Goal: Task Accomplishment & Management: Manage account settings

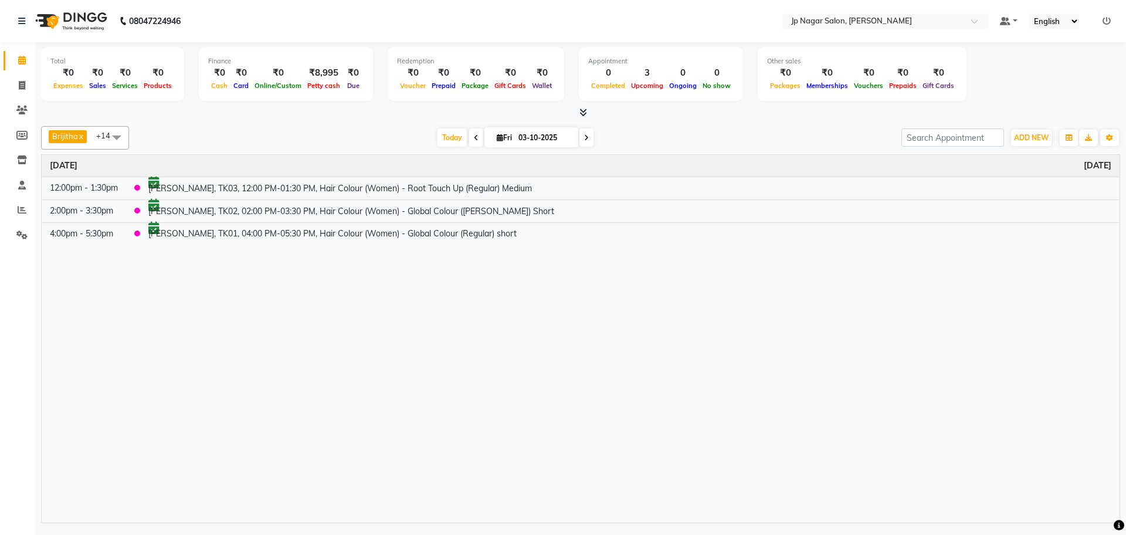
click at [584, 137] on icon at bounding box center [586, 137] width 5 height 7
type input "04-10-2025"
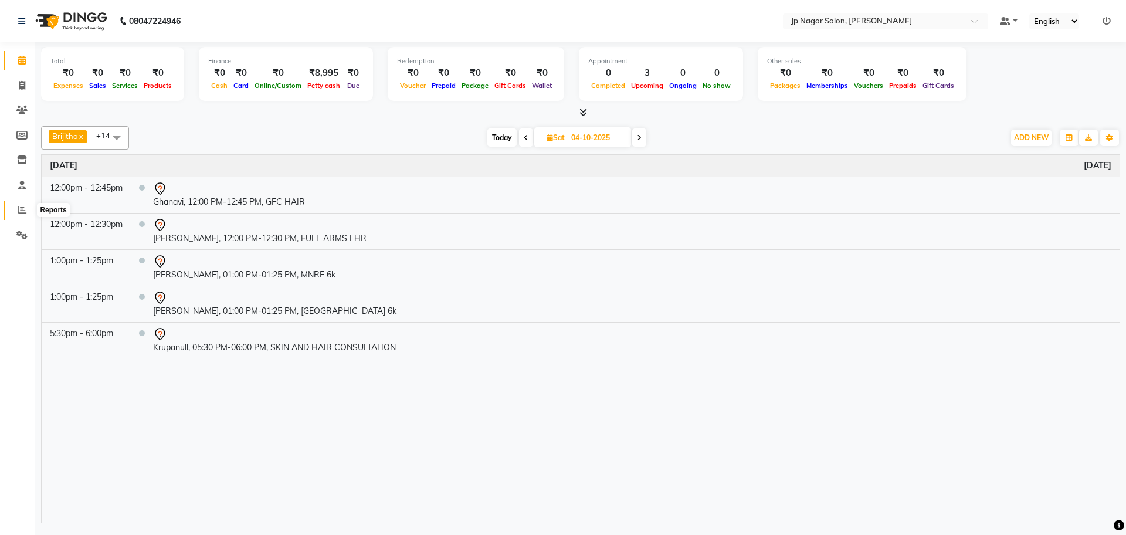
click at [25, 211] on icon at bounding box center [22, 209] width 9 height 9
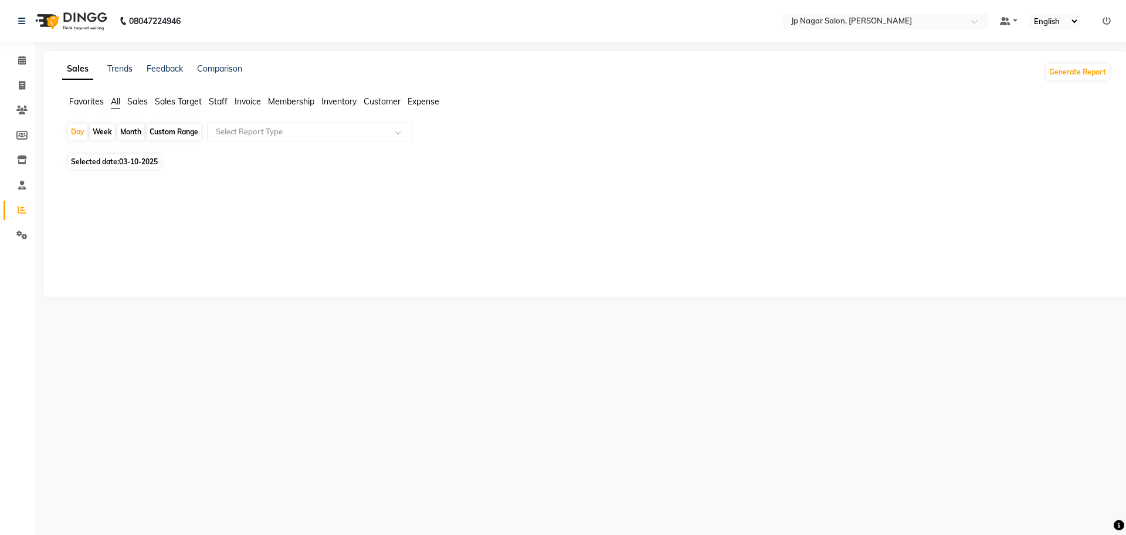
click at [128, 162] on span "03-10-2025" at bounding box center [138, 161] width 39 height 9
select select "10"
select select "2025"
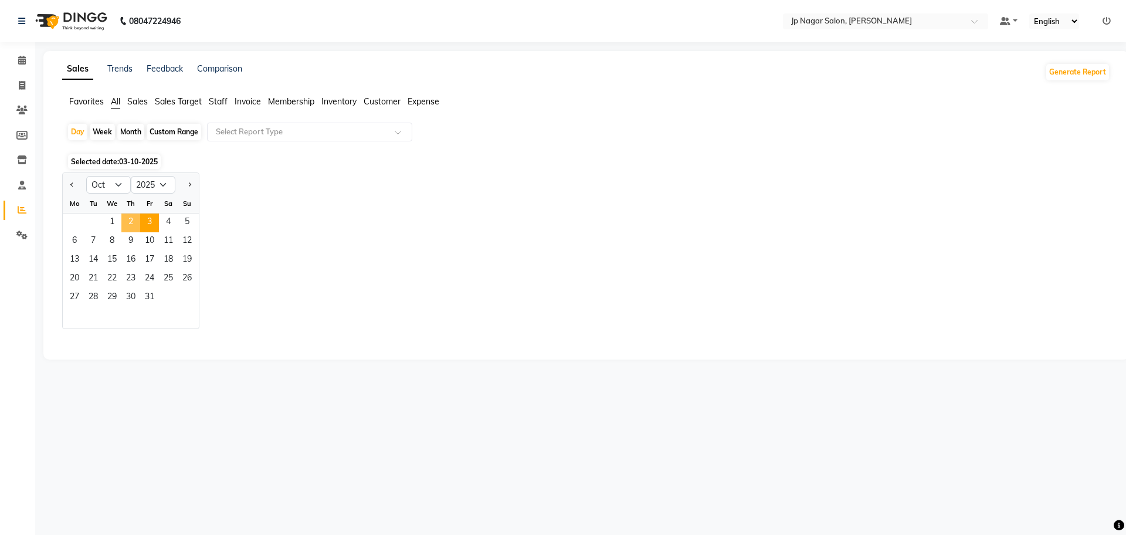
click at [131, 227] on span "2" at bounding box center [130, 222] width 19 height 19
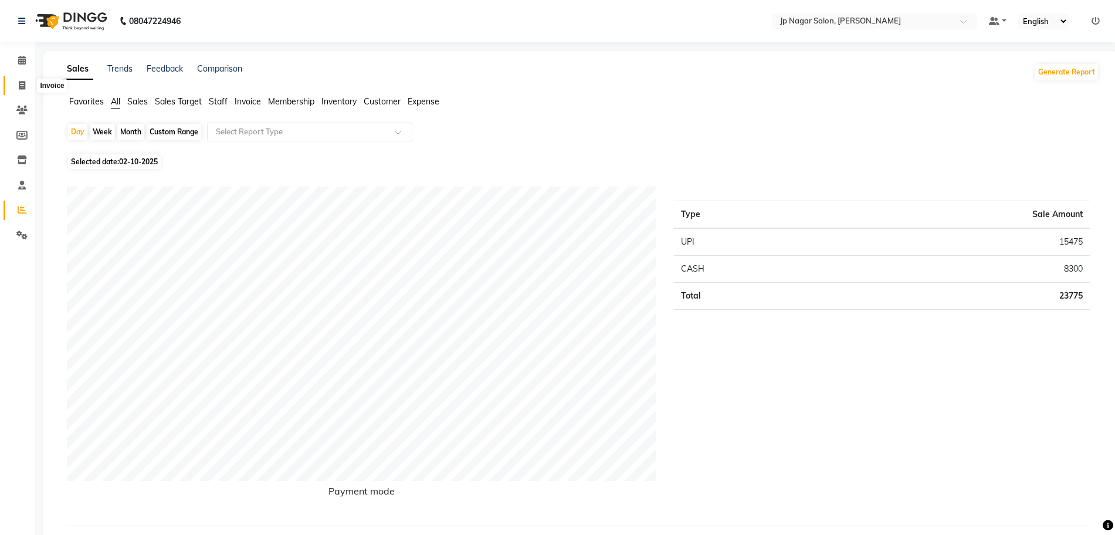
click at [24, 85] on icon at bounding box center [22, 85] width 6 height 9
select select "service"
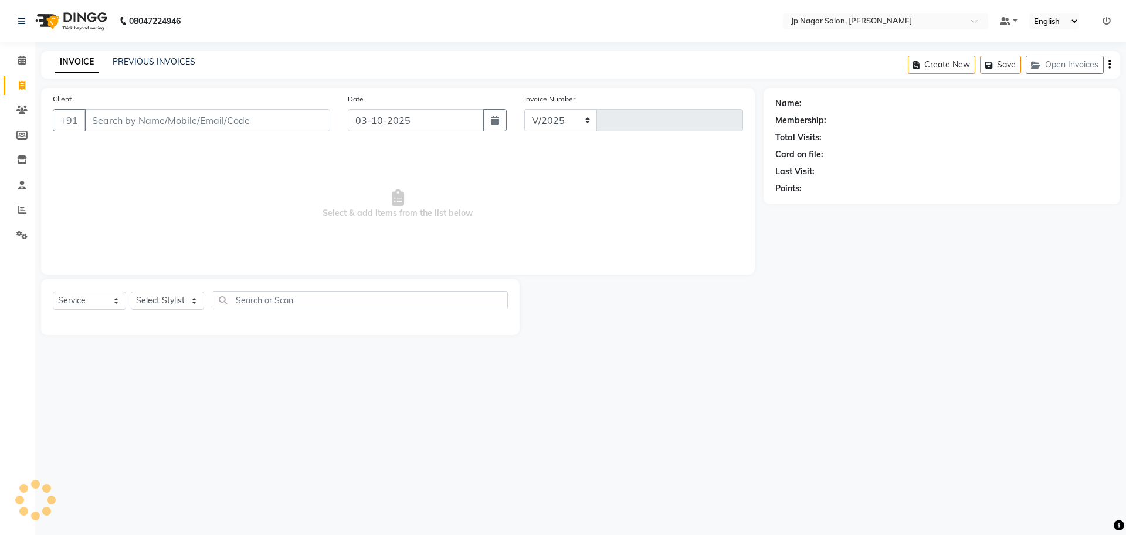
select select "4852"
type input "0776"
click at [159, 60] on link "PREVIOUS INVOICES" at bounding box center [154, 61] width 83 height 11
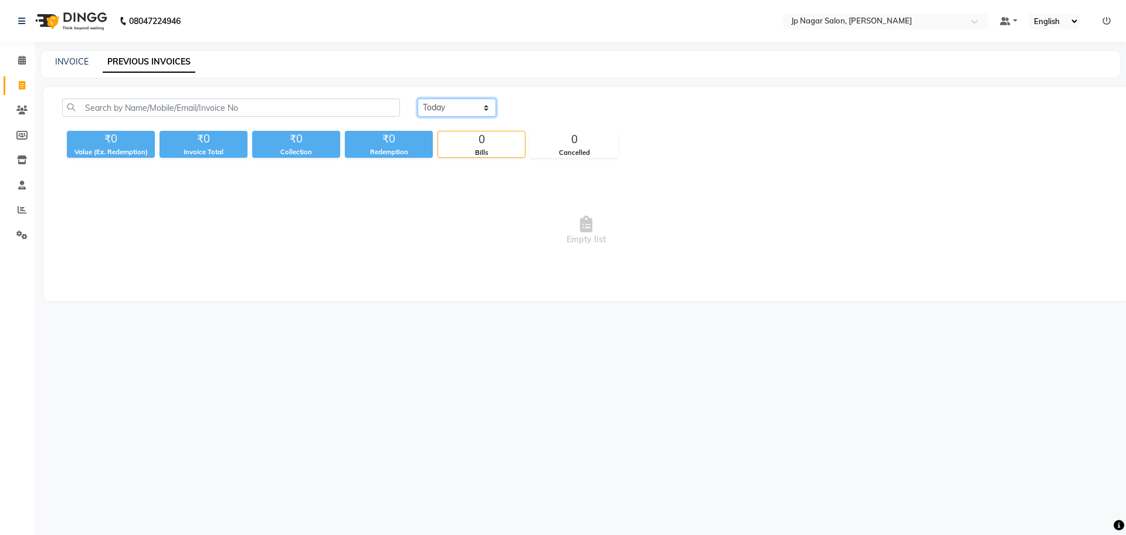
click at [442, 106] on select "[DATE] [DATE] Custom Range" at bounding box center [457, 108] width 79 height 18
select select "[DATE]"
click at [418, 99] on select "[DATE] [DATE] Custom Range" at bounding box center [457, 108] width 79 height 18
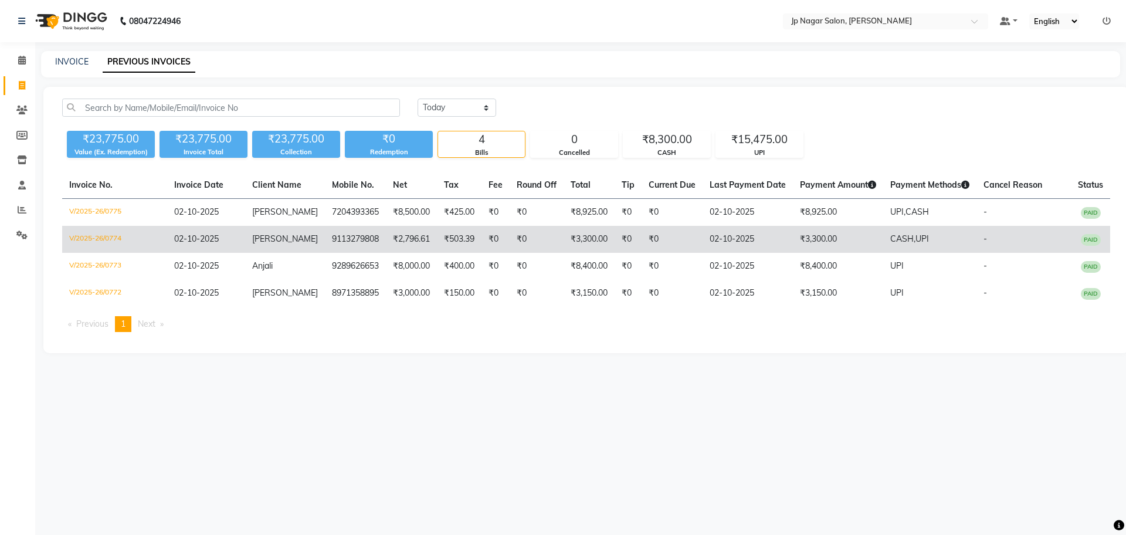
click at [264, 241] on span "[PERSON_NAME]" at bounding box center [285, 238] width 66 height 11
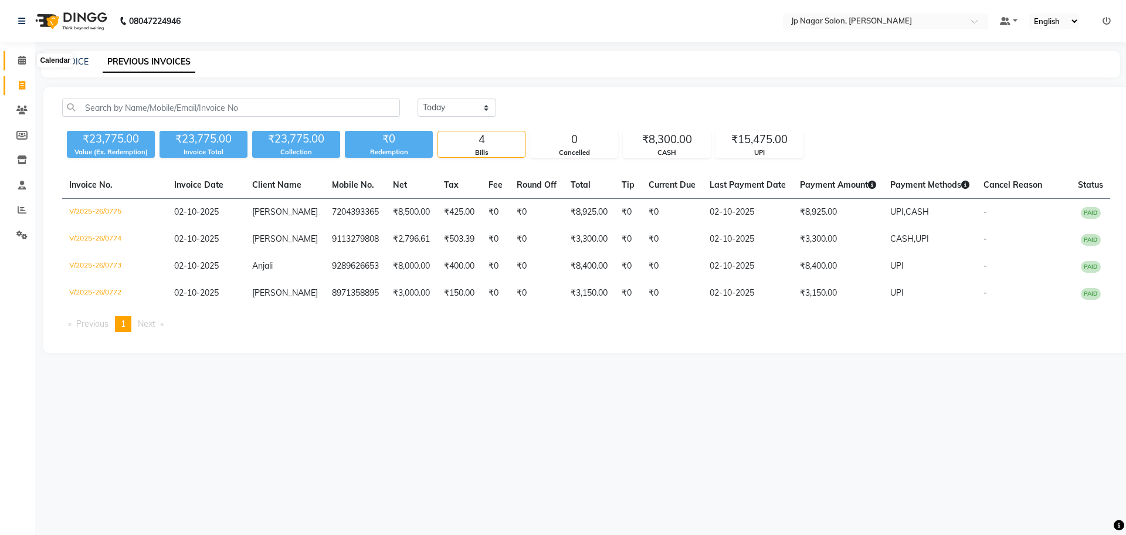
click at [25, 56] on icon at bounding box center [22, 60] width 8 height 9
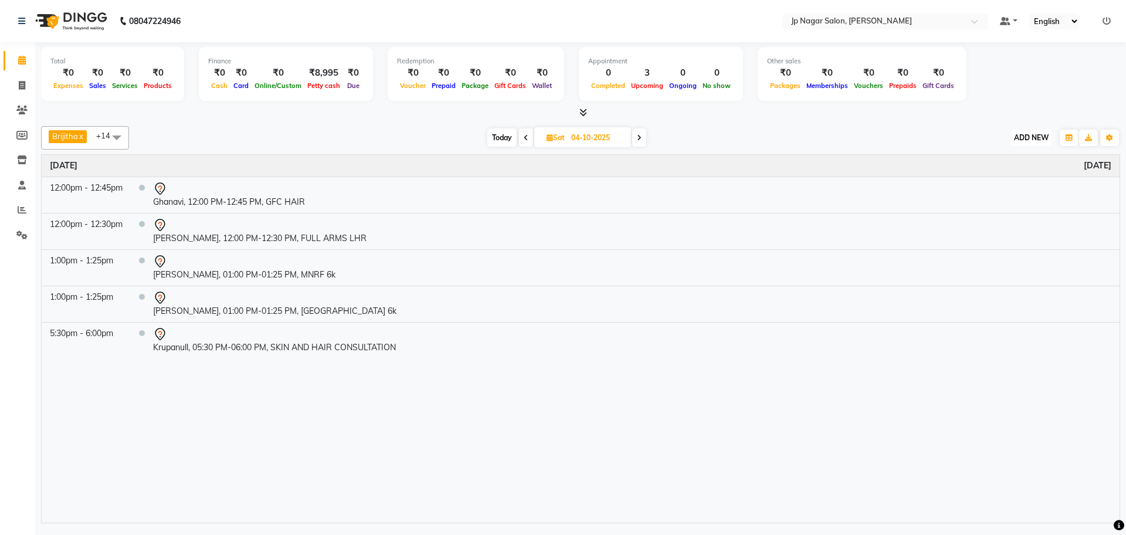
click at [1028, 141] on span "ADD NEW" at bounding box center [1031, 137] width 35 height 9
click at [1003, 162] on button "Add Appointment" at bounding box center [1004, 159] width 93 height 15
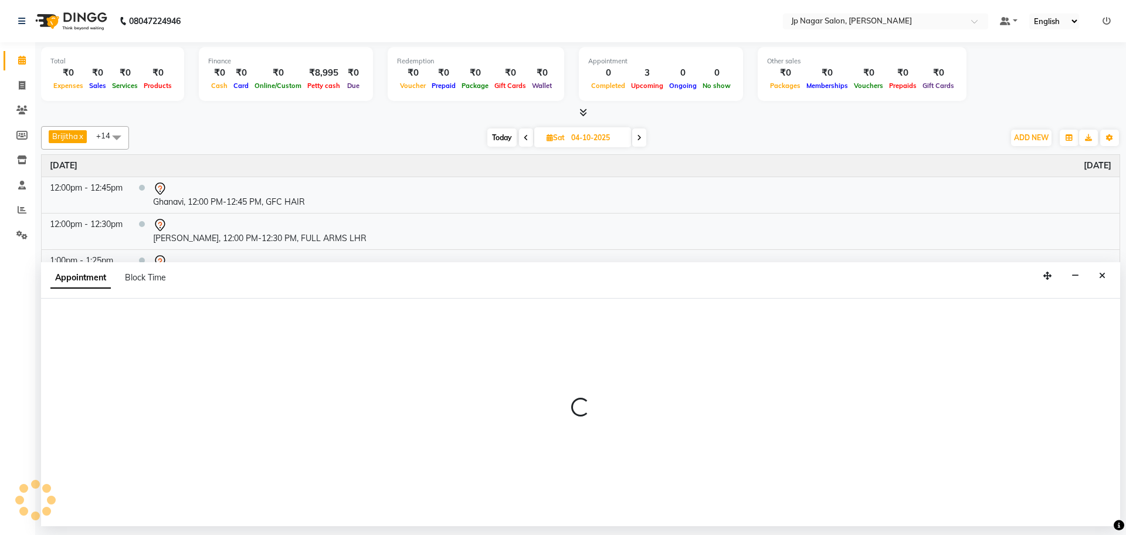
select select "540"
select select "tentative"
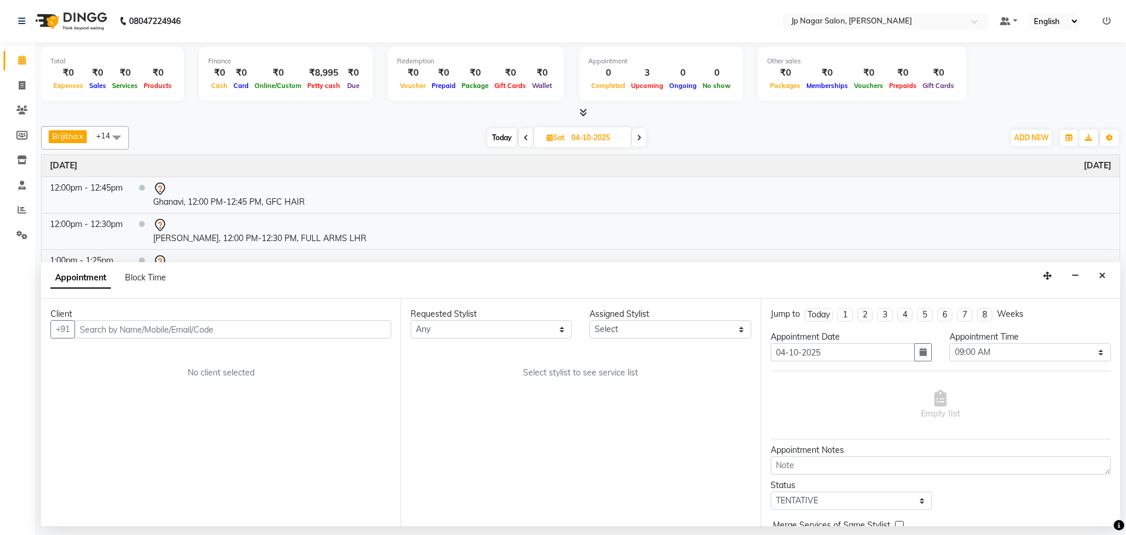
click at [102, 327] on input "text" at bounding box center [232, 329] width 317 height 18
type input "7353057688"
click at [354, 323] on button "Add Client" at bounding box center [367, 329] width 49 height 18
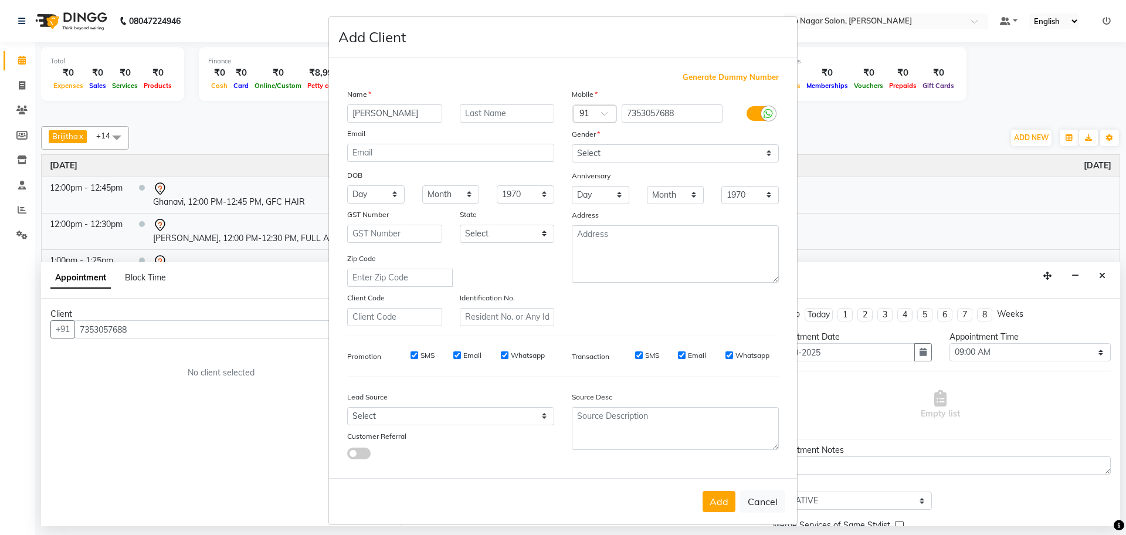
type input "[PERSON_NAME]"
click at [676, 151] on select "Select [DEMOGRAPHIC_DATA] [DEMOGRAPHIC_DATA] Other Prefer Not To Say" at bounding box center [675, 153] width 207 height 18
select select "[DEMOGRAPHIC_DATA]"
click at [572, 144] on select "Select [DEMOGRAPHIC_DATA] [DEMOGRAPHIC_DATA] Other Prefer Not To Say" at bounding box center [675, 153] width 207 height 18
click at [720, 502] on button "Add" at bounding box center [719, 501] width 33 height 21
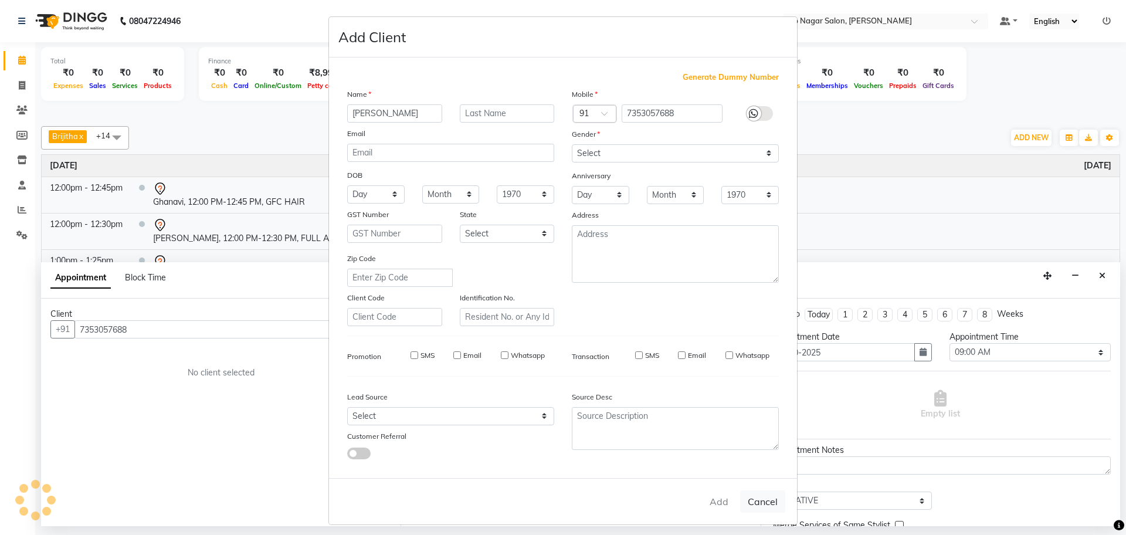
select select
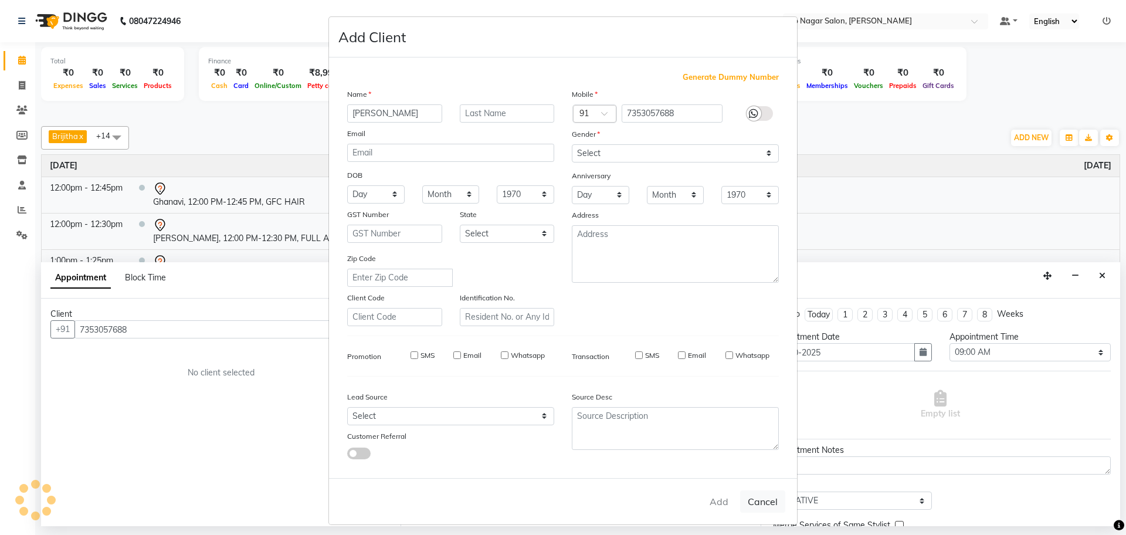
select select
checkbox input "false"
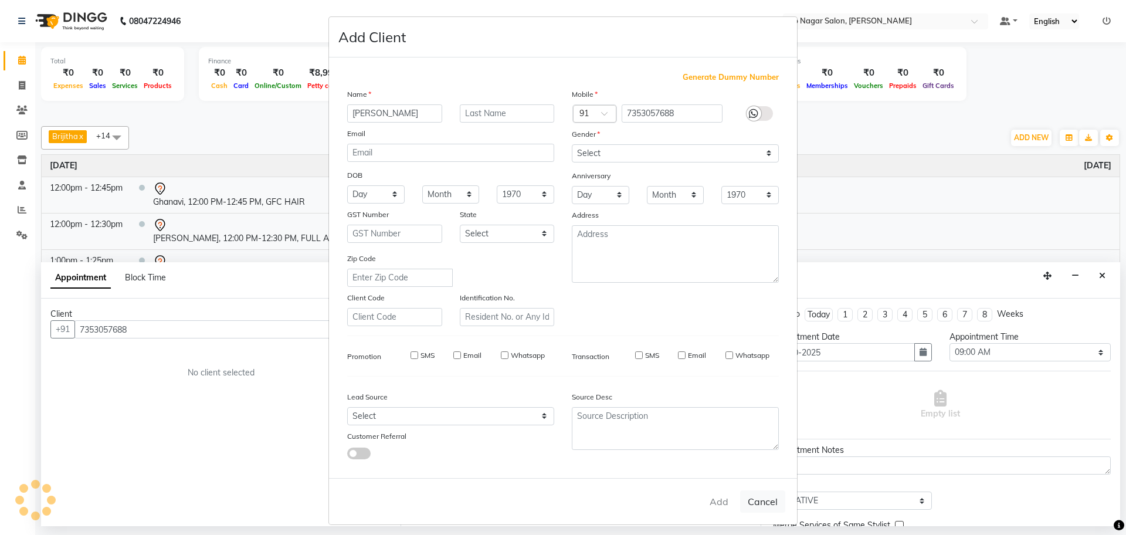
checkbox input "false"
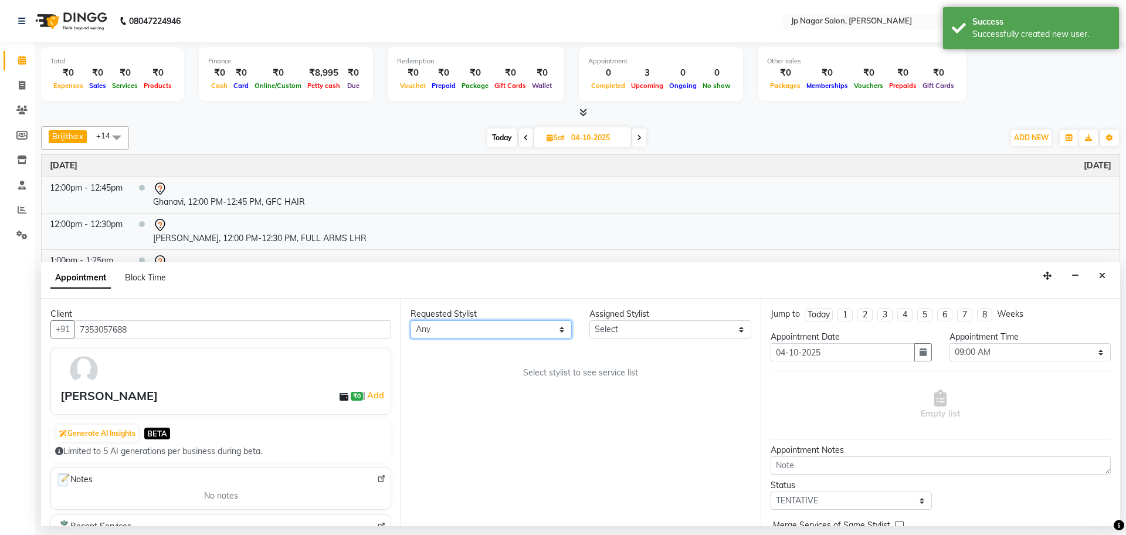
click at [512, 321] on select "Any Brijitha [PERSON_NAME] [PERSON_NAME] Manager Mehjabin [PERSON_NAME] [PERSON…" at bounding box center [491, 329] width 161 height 18
select select "33311"
click at [411, 320] on select "Any Brijitha [PERSON_NAME] [PERSON_NAME] Manager Mehjabin [PERSON_NAME] [PERSON…" at bounding box center [491, 329] width 161 height 18
select select "33311"
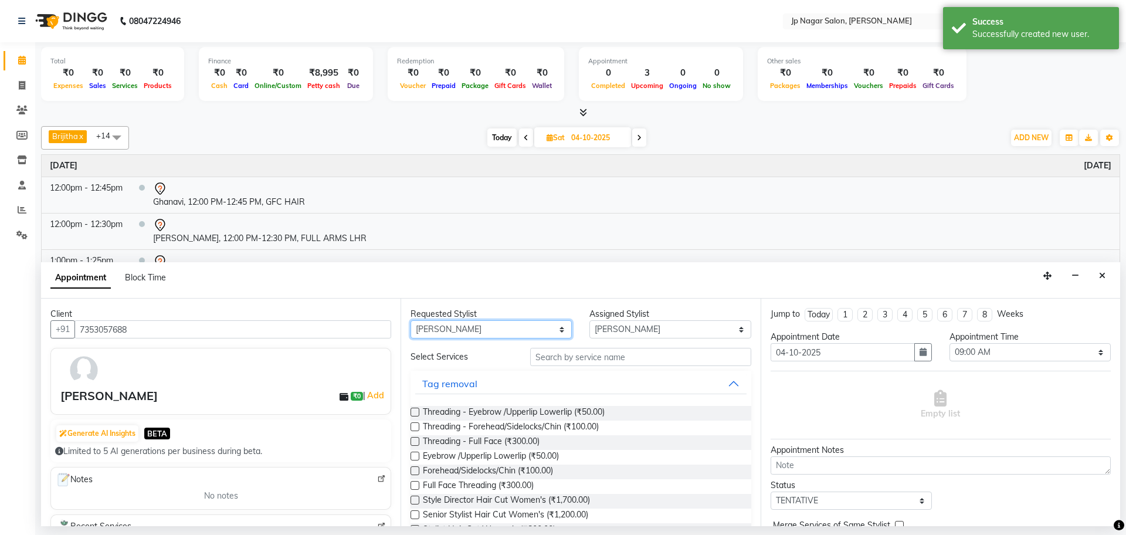
click at [533, 331] on select "Any Brijitha [PERSON_NAME] [PERSON_NAME] Manager Mehjabin [PERSON_NAME] [PERSON…" at bounding box center [491, 329] width 161 height 18
select select "50073"
click at [411, 320] on select "Any Brijitha [PERSON_NAME] [PERSON_NAME] Manager Mehjabin [PERSON_NAME] [PERSON…" at bounding box center [491, 329] width 161 height 18
select select "50073"
click at [554, 356] on input "text" at bounding box center [640, 357] width 221 height 18
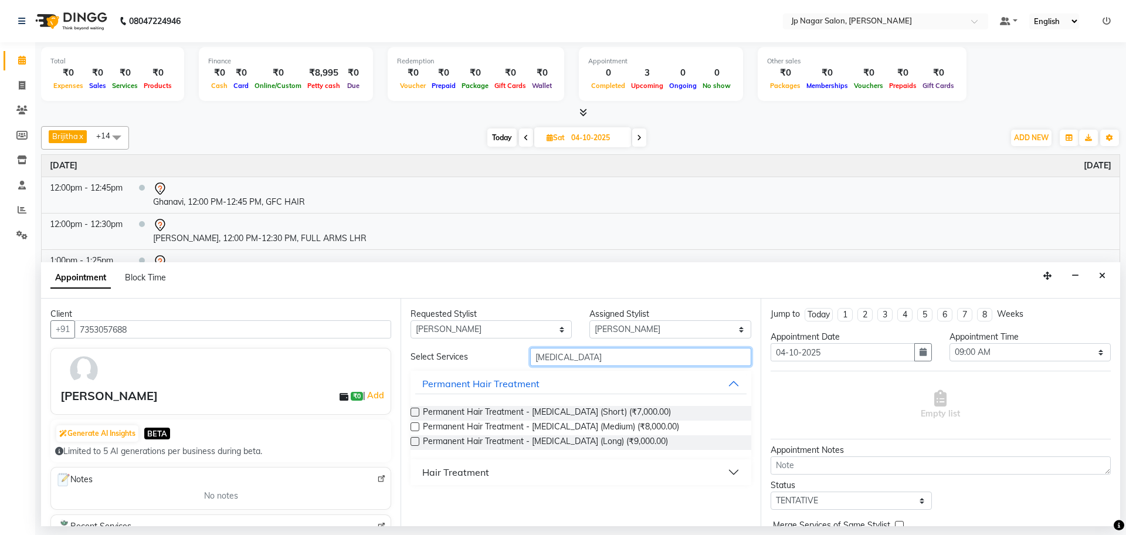
type input "[MEDICAL_DATA]"
click at [415, 428] on label at bounding box center [415, 426] width 9 height 9
click at [415, 428] on input "checkbox" at bounding box center [415, 428] width 8 height 8
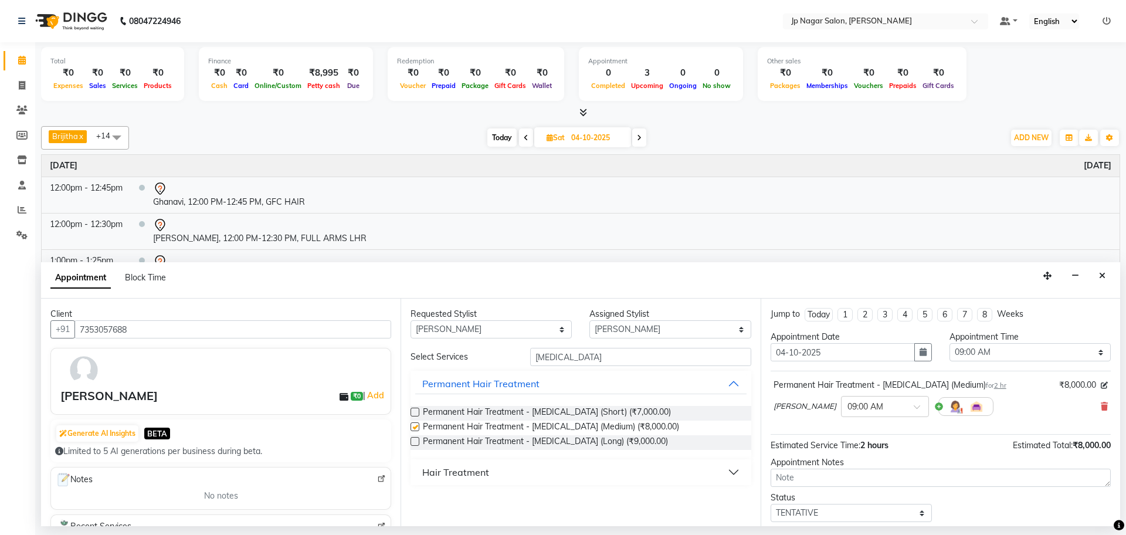
checkbox input "false"
click at [1057, 352] on select "Select 09:00 AM 09:15 AM 09:30 AM 09:45 AM 10:00 AM 10:15 AM 10:30 AM 10:45 AM …" at bounding box center [1030, 352] width 161 height 18
select select "660"
click at [950, 343] on select "Select 09:00 AM 09:15 AM 09:30 AM 09:45 AM 10:00 AM 10:15 AM 10:30 AM 10:45 AM …" at bounding box center [1030, 352] width 161 height 18
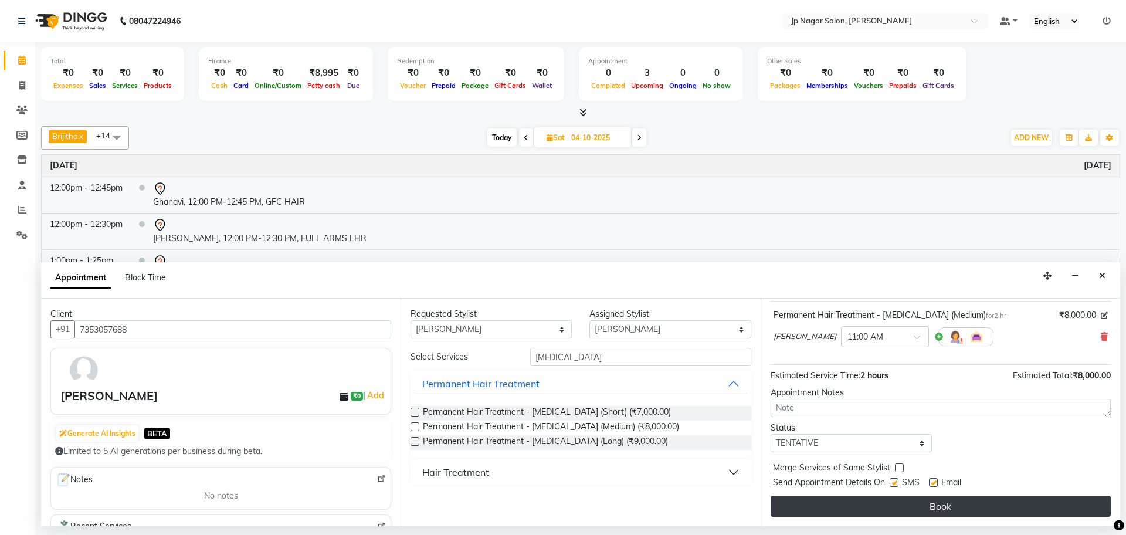
click at [929, 508] on button "Book" at bounding box center [941, 506] width 340 height 21
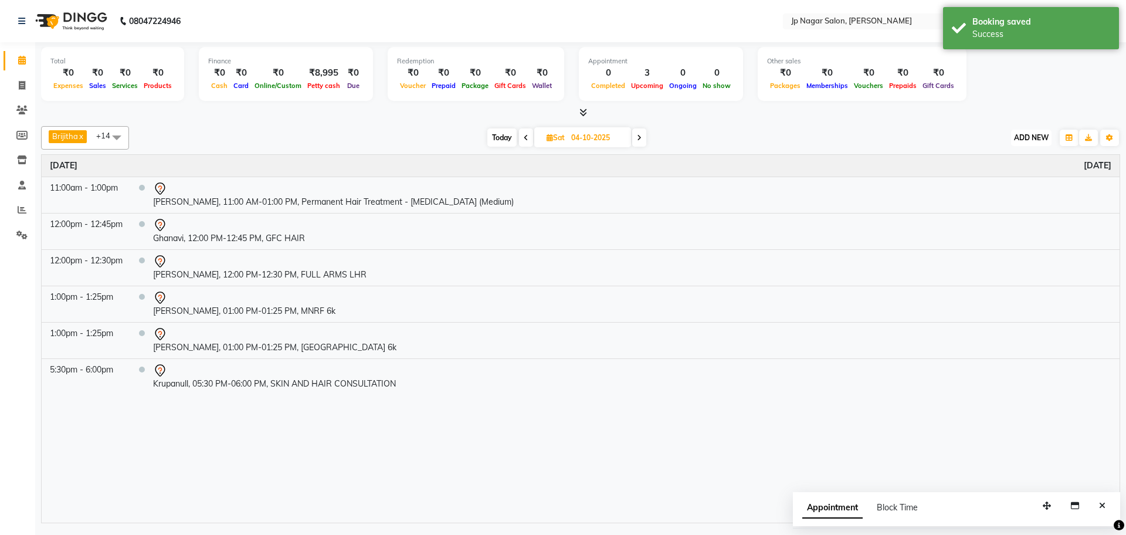
click at [1030, 140] on span "ADD NEW" at bounding box center [1031, 137] width 35 height 9
click at [1009, 155] on button "Add Appointment" at bounding box center [1004, 159] width 93 height 15
select select "tentative"
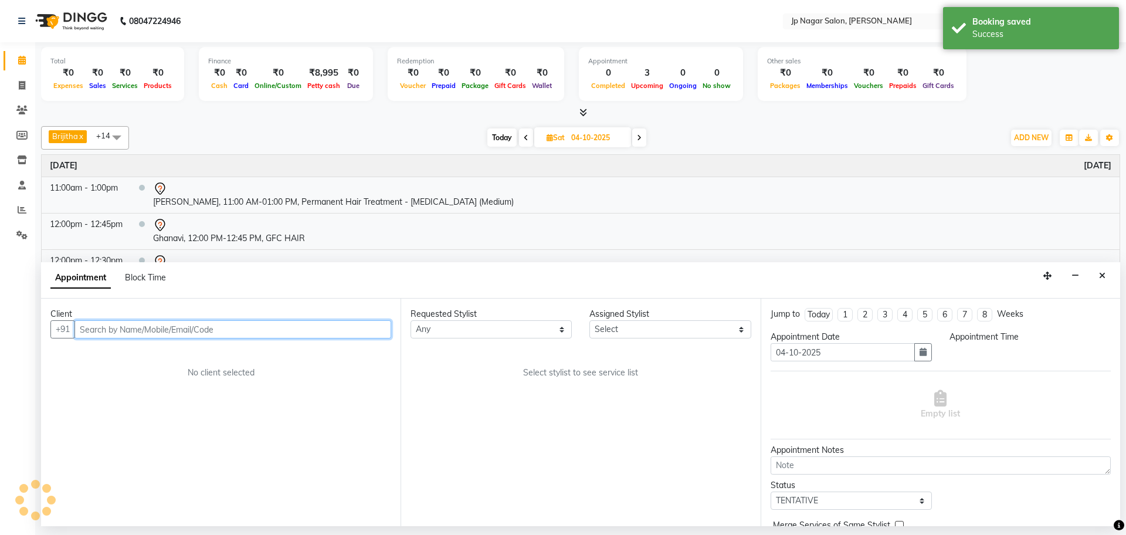
select select "540"
click at [96, 326] on input "text" at bounding box center [232, 329] width 317 height 18
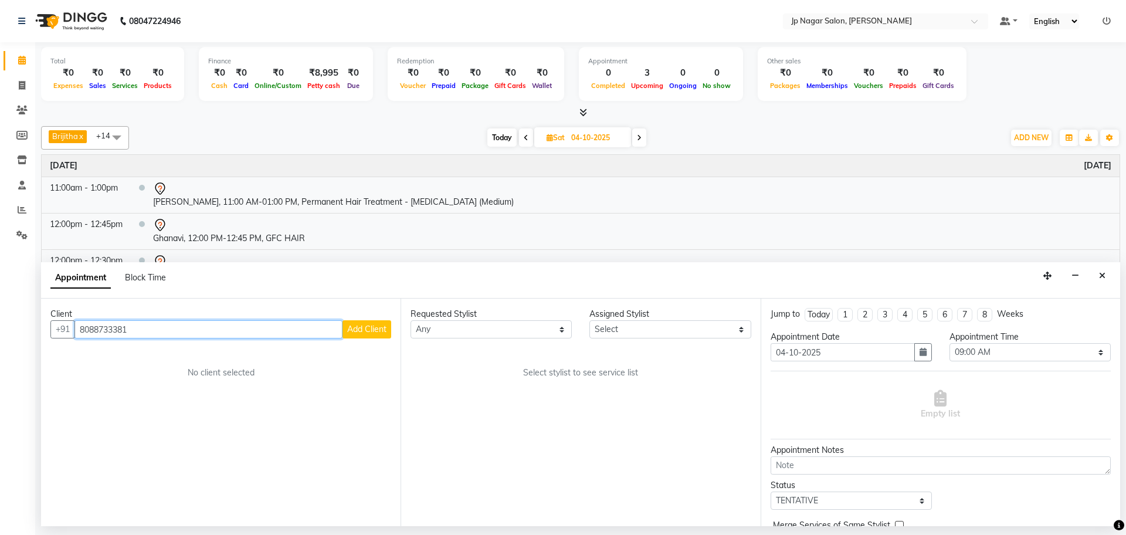
type input "8088733381"
click at [384, 327] on span "Add Client" at bounding box center [366, 329] width 39 height 11
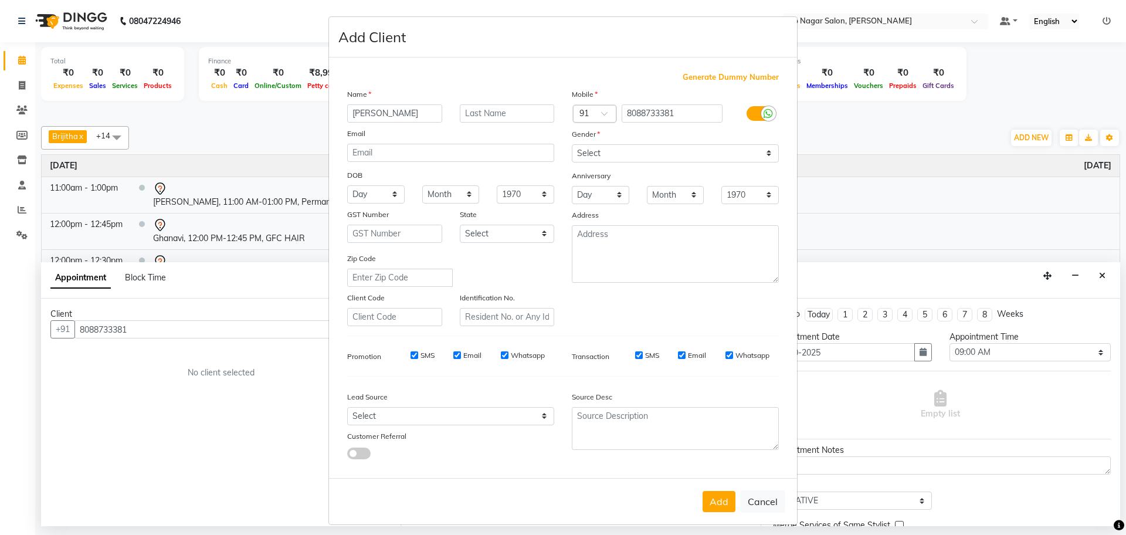
type input "[PERSON_NAME]"
click at [654, 160] on select "Select [DEMOGRAPHIC_DATA] [DEMOGRAPHIC_DATA] Other Prefer Not To Say" at bounding box center [675, 153] width 207 height 18
select select "[DEMOGRAPHIC_DATA]"
click at [572, 144] on select "Select [DEMOGRAPHIC_DATA] [DEMOGRAPHIC_DATA] Other Prefer Not To Say" at bounding box center [675, 153] width 207 height 18
click at [719, 502] on button "Add" at bounding box center [719, 501] width 33 height 21
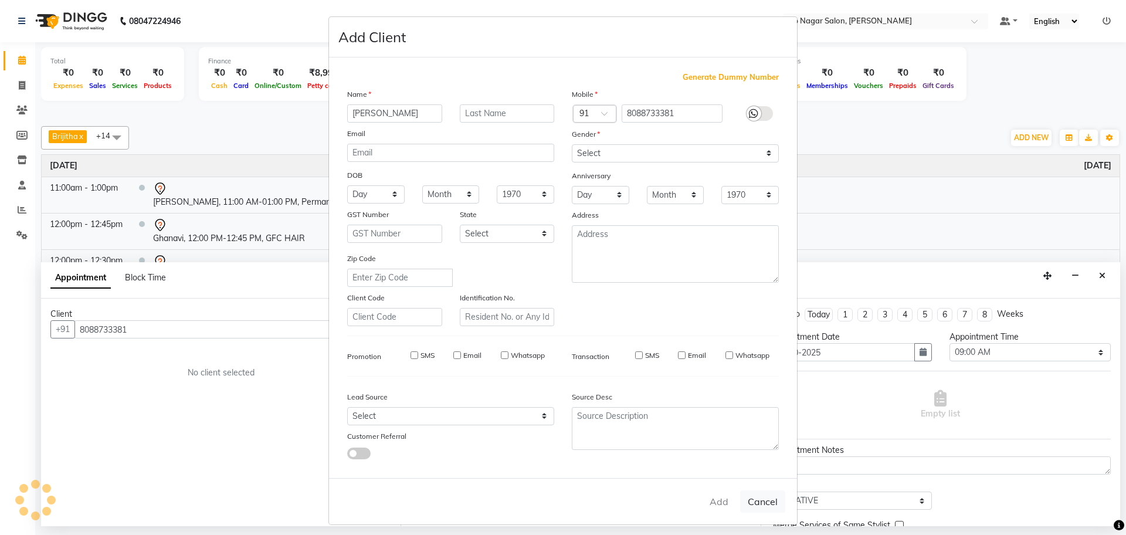
select select
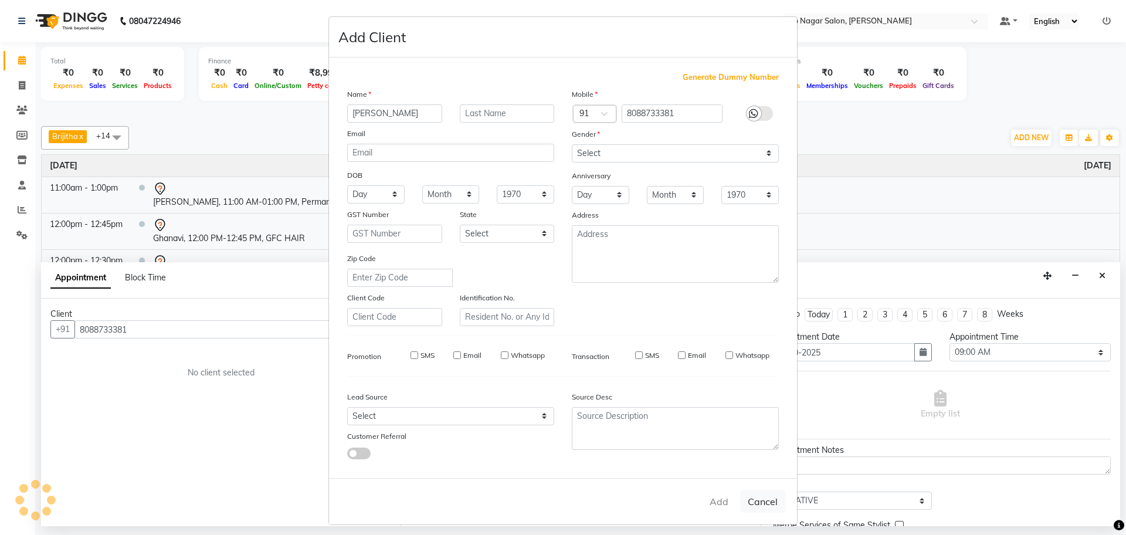
select select
checkbox input "false"
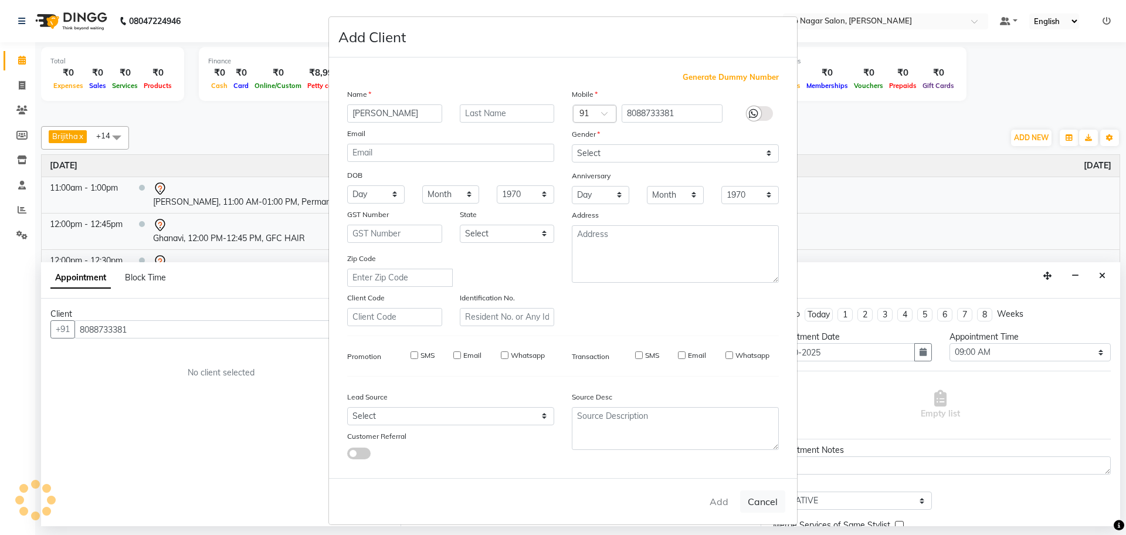
checkbox input "false"
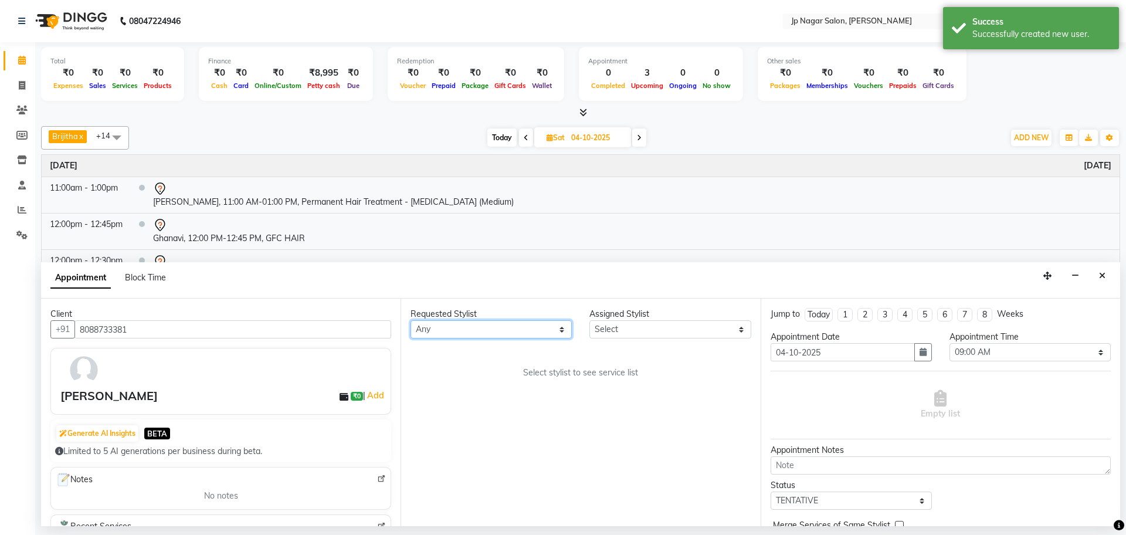
click at [440, 325] on select "Any Brijitha [PERSON_NAME] [PERSON_NAME] Manager Mehjabin [PERSON_NAME] [PERSON…" at bounding box center [491, 329] width 161 height 18
select select "50073"
click at [411, 320] on select "Any Brijitha [PERSON_NAME] [PERSON_NAME] Manager Mehjabin [PERSON_NAME] [PERSON…" at bounding box center [491, 329] width 161 height 18
select select "50073"
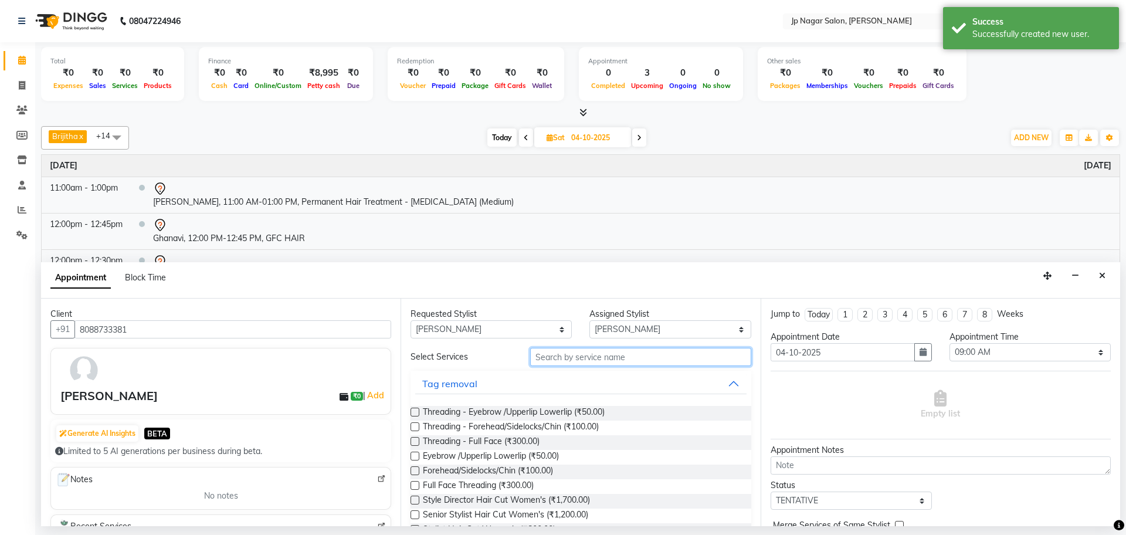
click at [609, 351] on input "text" at bounding box center [640, 357] width 221 height 18
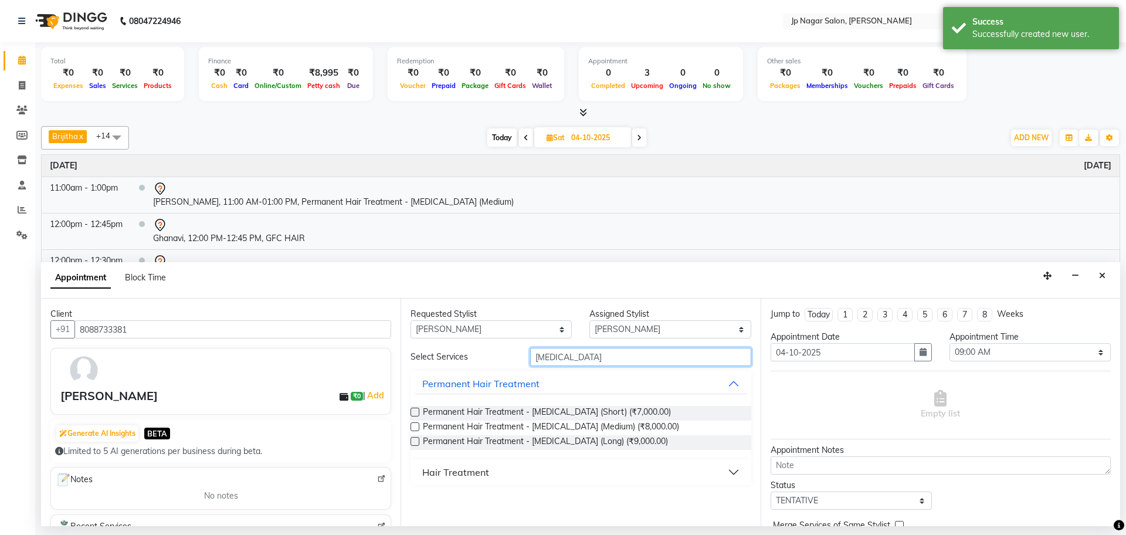
type input "[MEDICAL_DATA]"
click at [416, 426] on label at bounding box center [415, 426] width 9 height 9
click at [416, 426] on input "checkbox" at bounding box center [415, 428] width 8 height 8
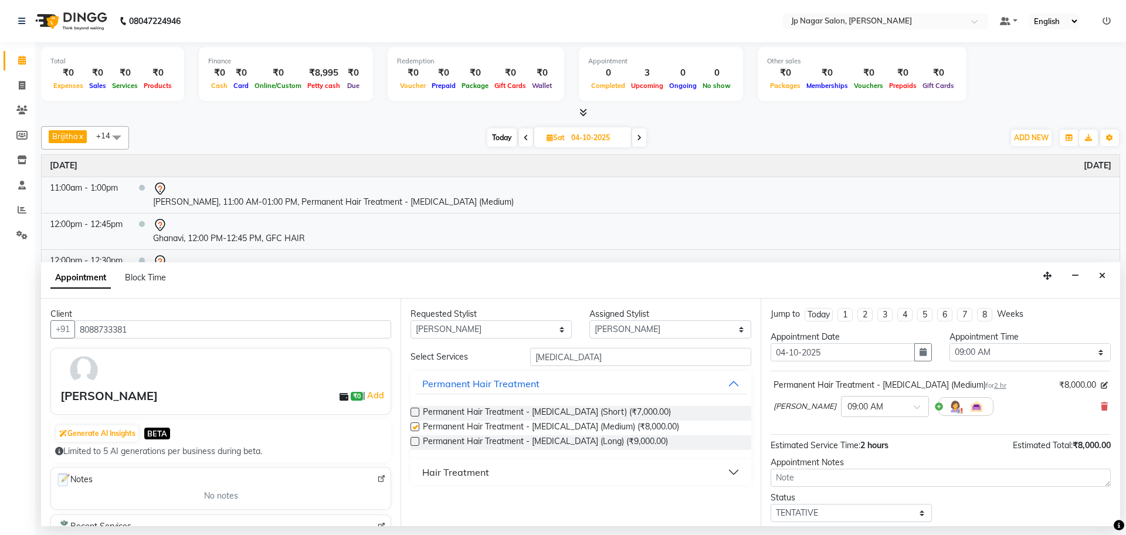
checkbox input "false"
click at [1010, 349] on select "Select 09:00 AM 09:15 AM 09:30 AM 09:45 AM 10:00 AM 10:15 AM 10:30 AM 10:45 AM …" at bounding box center [1030, 352] width 161 height 18
select select "840"
click at [950, 343] on select "Select 09:00 AM 09:15 AM 09:30 AM 09:45 AM 10:00 AM 10:15 AM 10:30 AM 10:45 AM …" at bounding box center [1030, 352] width 161 height 18
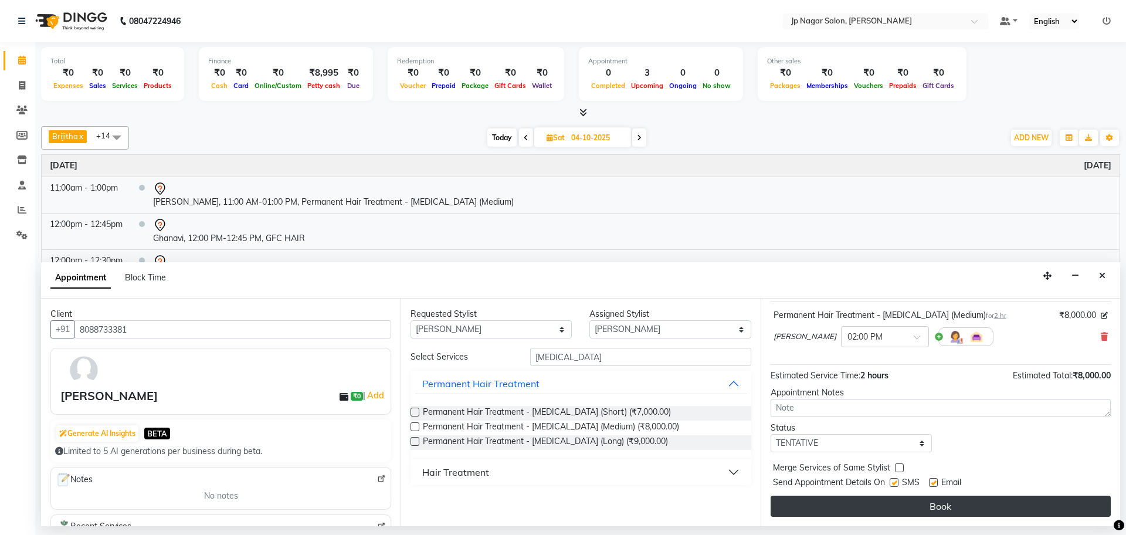
click at [930, 506] on button "Book" at bounding box center [941, 506] width 340 height 21
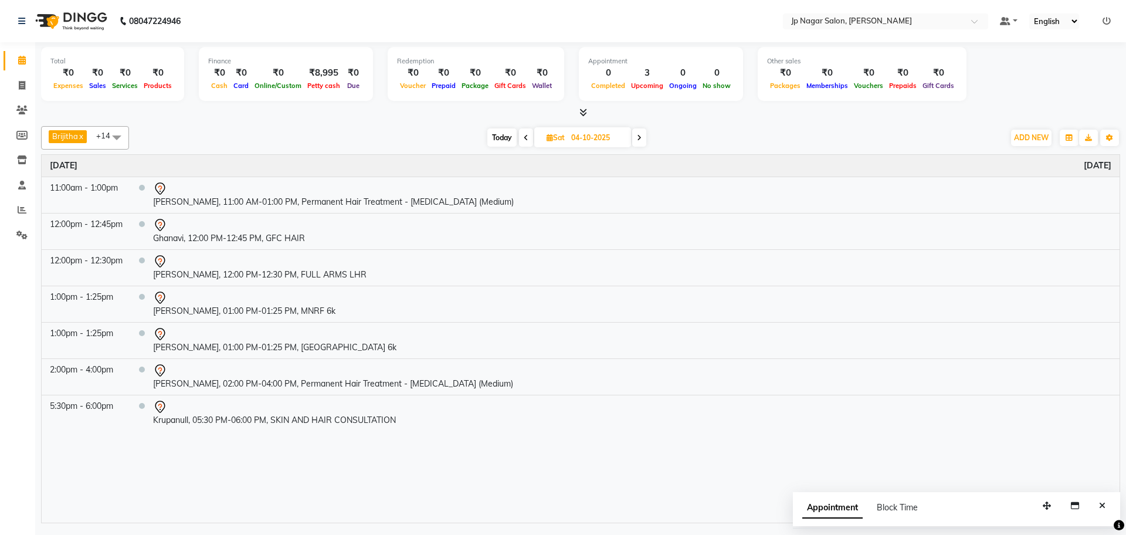
click at [525, 138] on icon at bounding box center [526, 137] width 5 height 7
type input "03-10-2025"
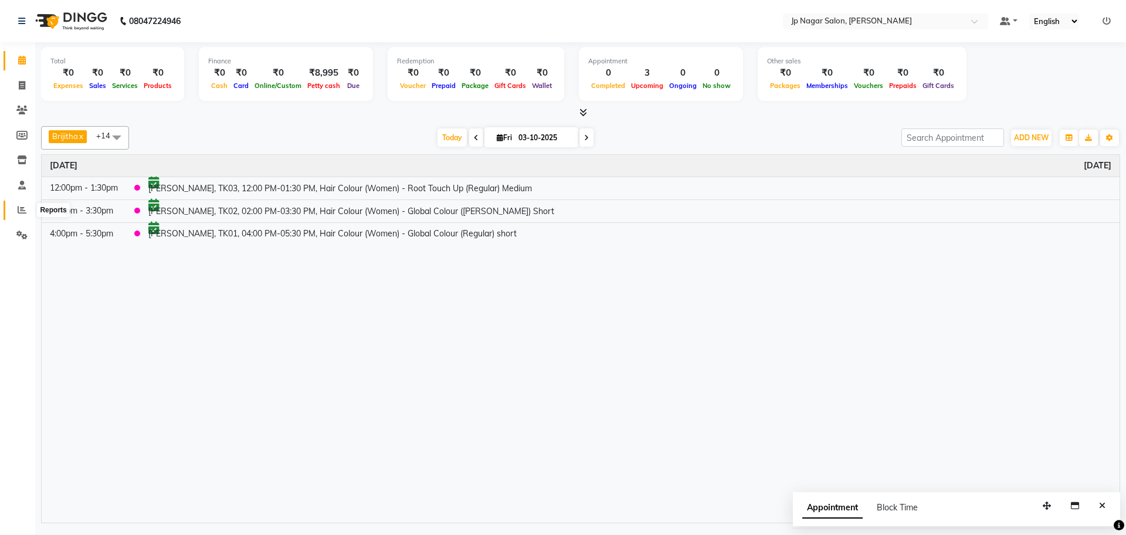
click at [21, 213] on icon at bounding box center [22, 209] width 9 height 9
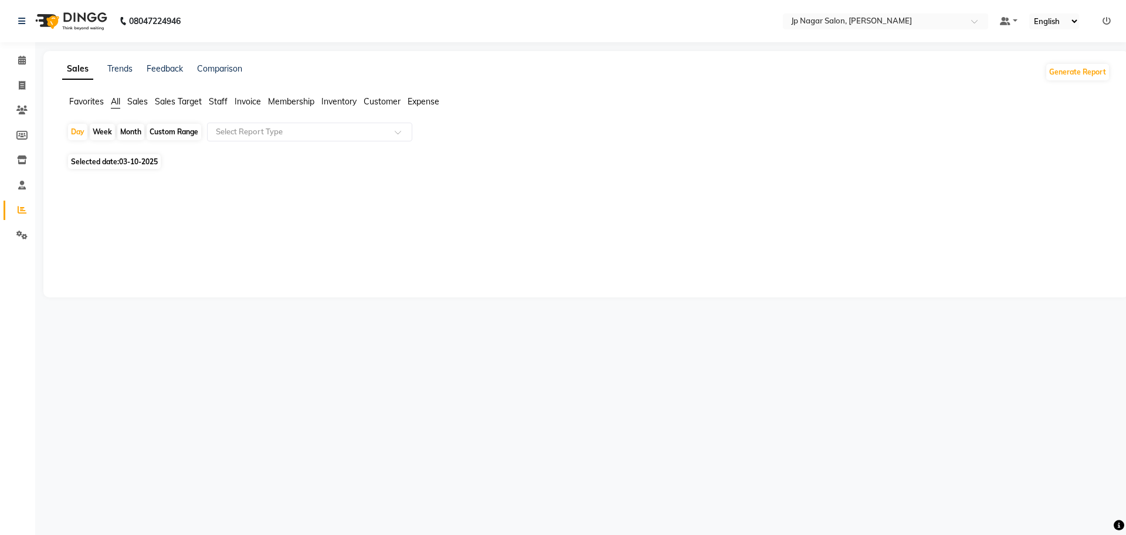
click at [145, 164] on span "03-10-2025" at bounding box center [138, 161] width 39 height 9
select select "10"
select select "2025"
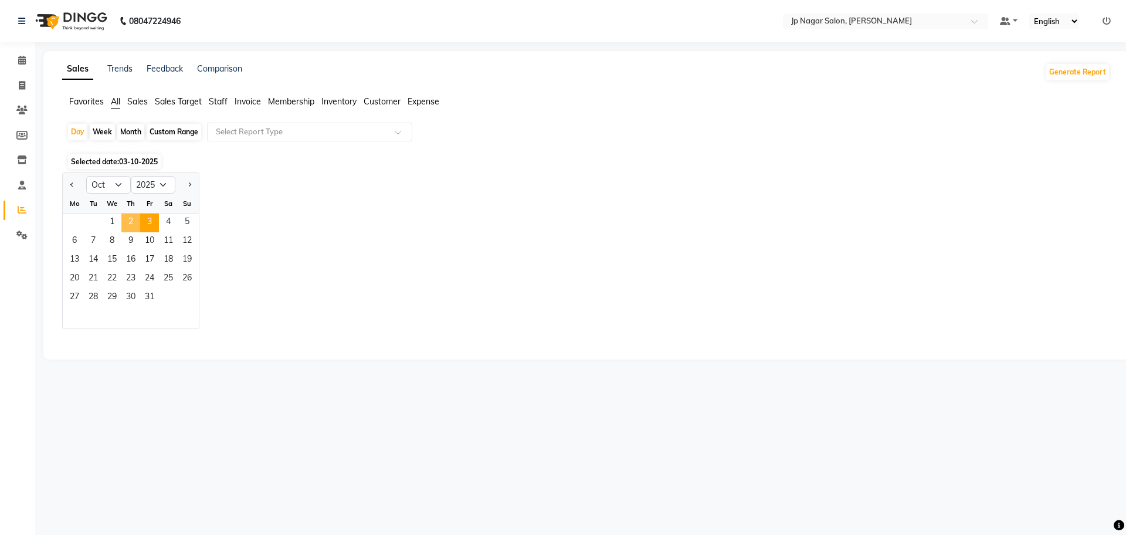
click at [135, 229] on span "2" at bounding box center [130, 222] width 19 height 19
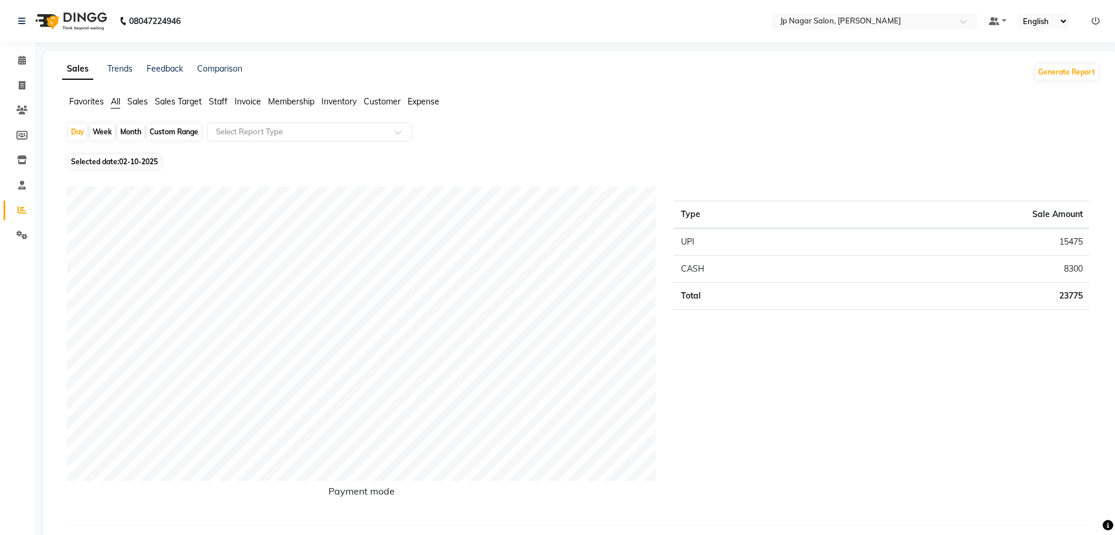
click at [189, 134] on div "Custom Range" at bounding box center [174, 132] width 55 height 16
select select "10"
select select "2025"
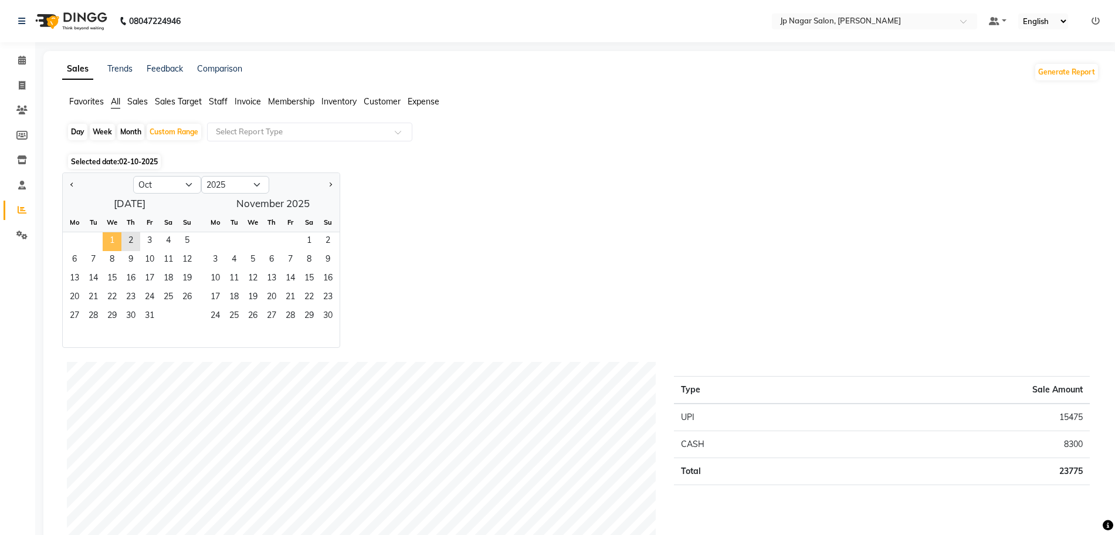
click at [110, 243] on span "1" at bounding box center [112, 241] width 19 height 19
click at [153, 247] on span "3" at bounding box center [149, 241] width 19 height 19
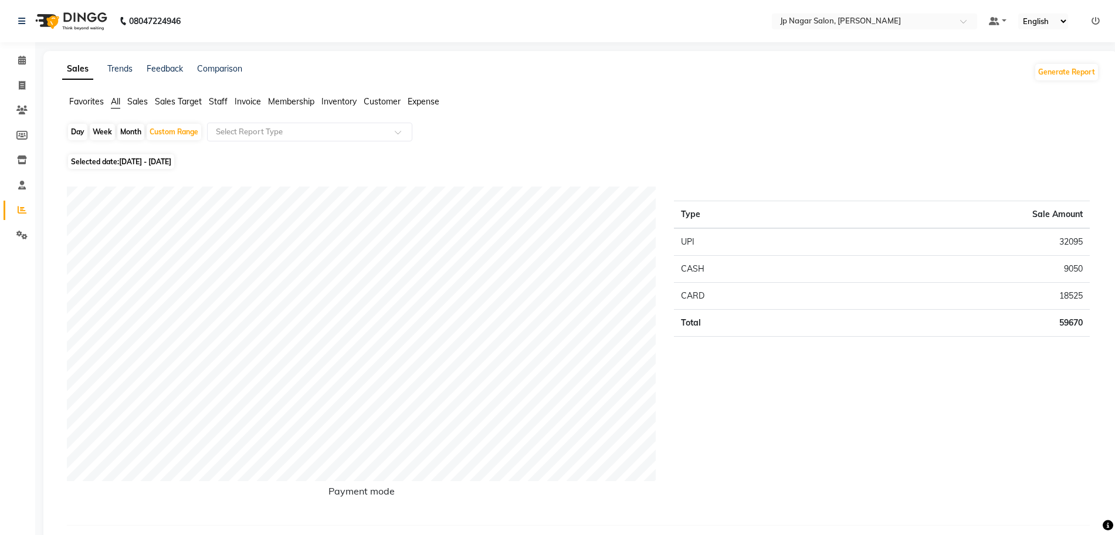
click at [218, 99] on span "Staff" at bounding box center [218, 101] width 19 height 11
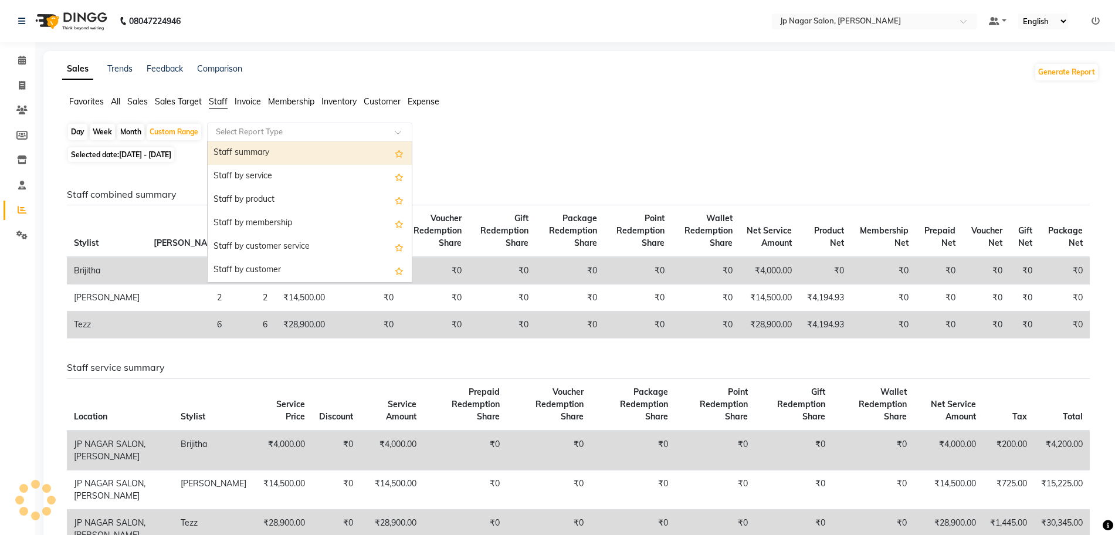
click at [291, 130] on input "text" at bounding box center [297, 132] width 169 height 12
click at [274, 153] on div "Staff summary" at bounding box center [310, 152] width 204 height 23
select select "csv"
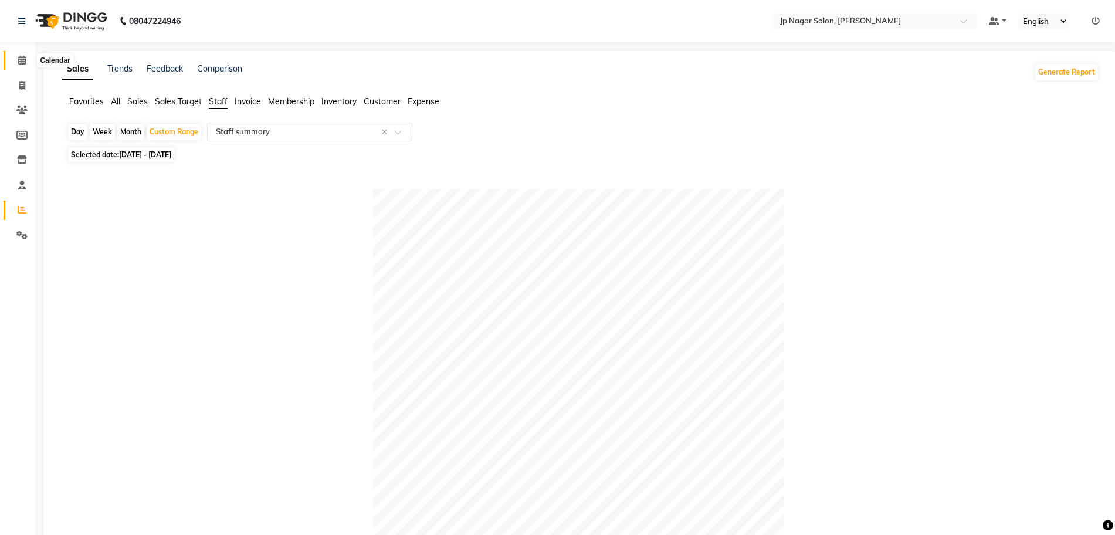
click at [19, 57] on icon at bounding box center [22, 60] width 8 height 9
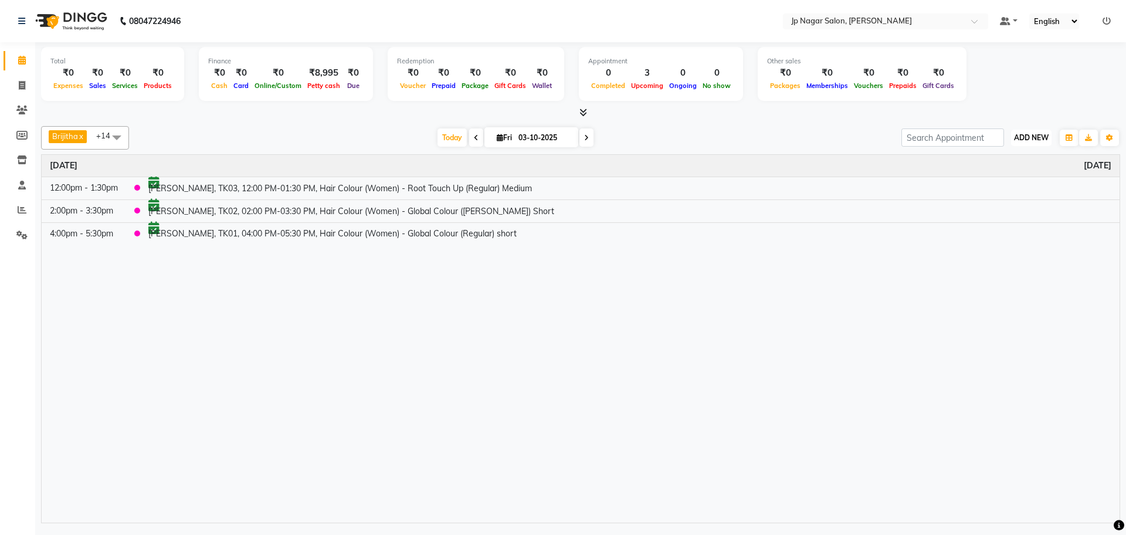
click at [1019, 130] on button "ADD NEW Toggle Dropdown" at bounding box center [1031, 138] width 40 height 16
click at [1002, 153] on button "Add Appointment" at bounding box center [1004, 159] width 93 height 15
select select "tentative"
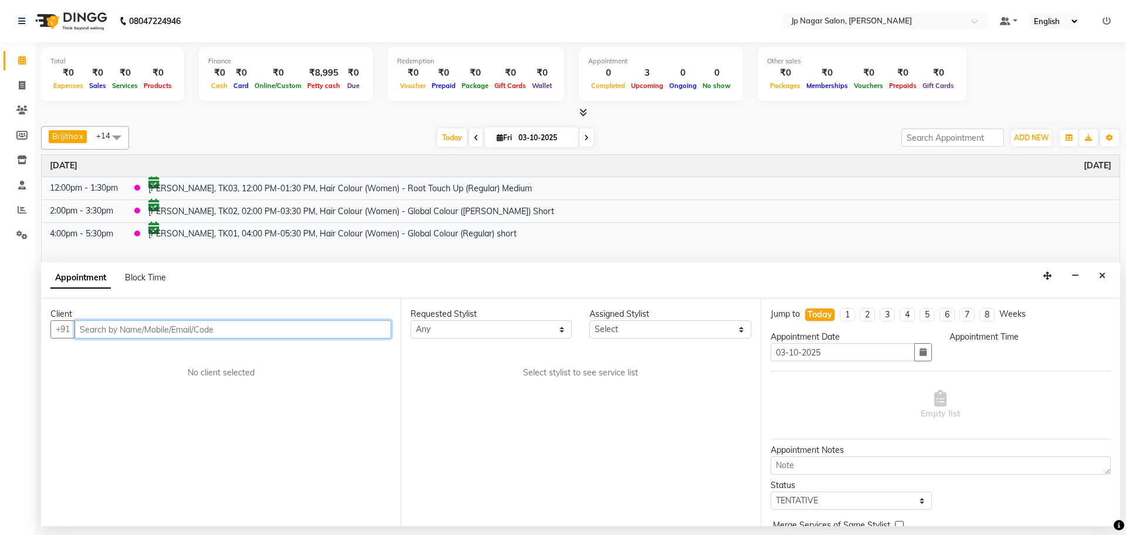
select select "540"
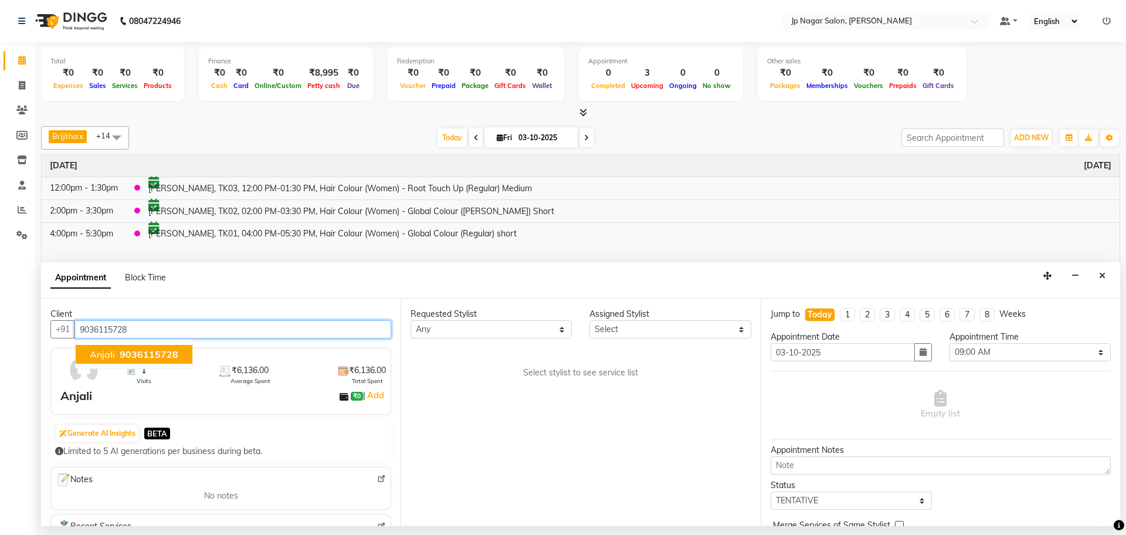
click at [101, 353] on span "Anjali" at bounding box center [102, 354] width 25 height 12
type input "9036115728"
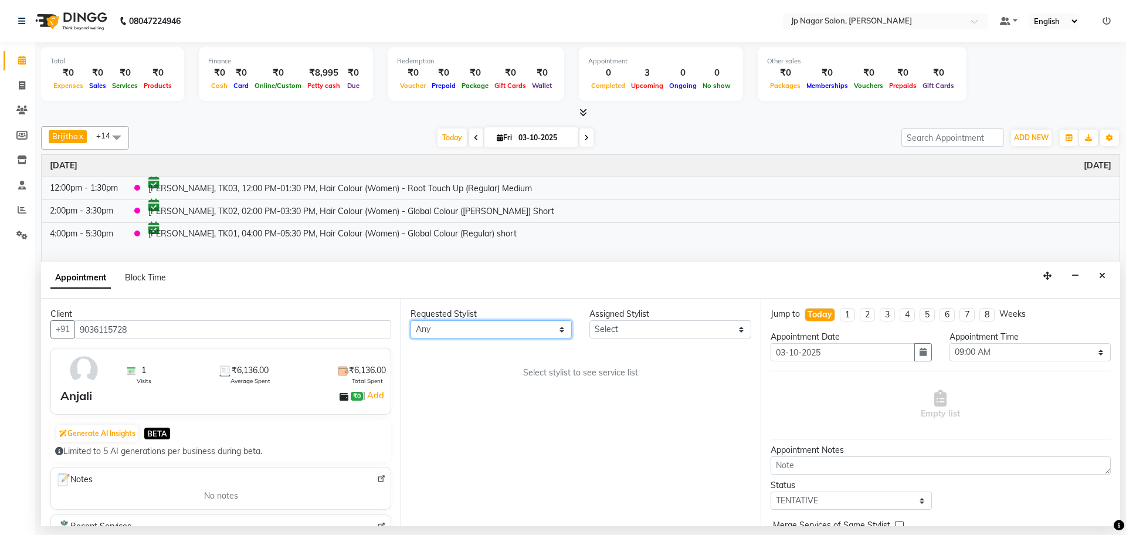
click at [512, 328] on select "Any Brijitha [PERSON_NAME] [PERSON_NAME] Manager Mehjabin [PERSON_NAME] [PERSON…" at bounding box center [491, 329] width 161 height 18
select select "50073"
click at [411, 320] on select "Any Brijitha [PERSON_NAME] [PERSON_NAME] Manager Mehjabin [PERSON_NAME] [PERSON…" at bounding box center [491, 329] width 161 height 18
select select "50073"
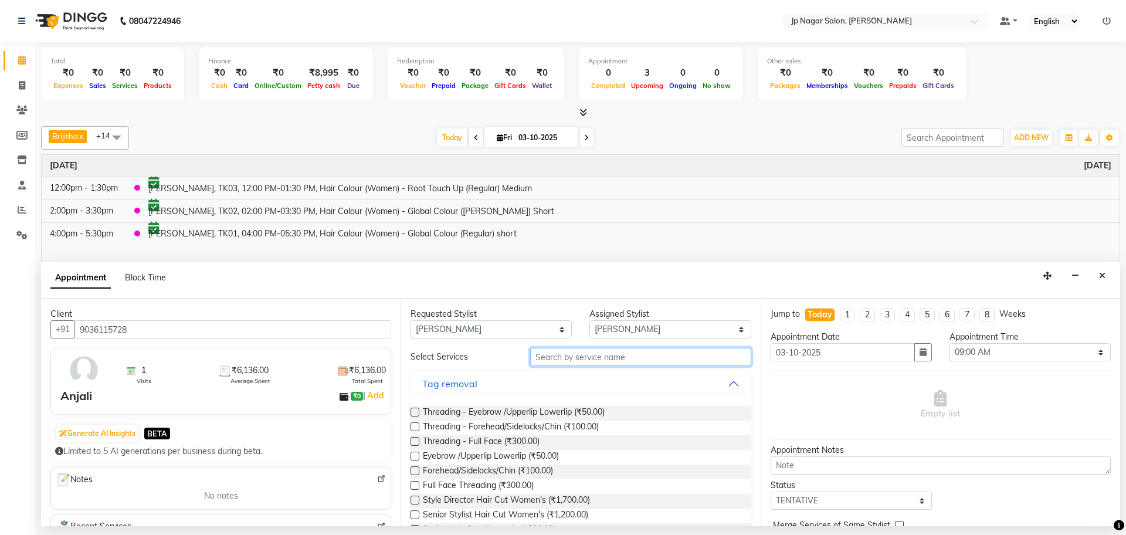
click at [581, 357] on input "text" at bounding box center [640, 357] width 221 height 18
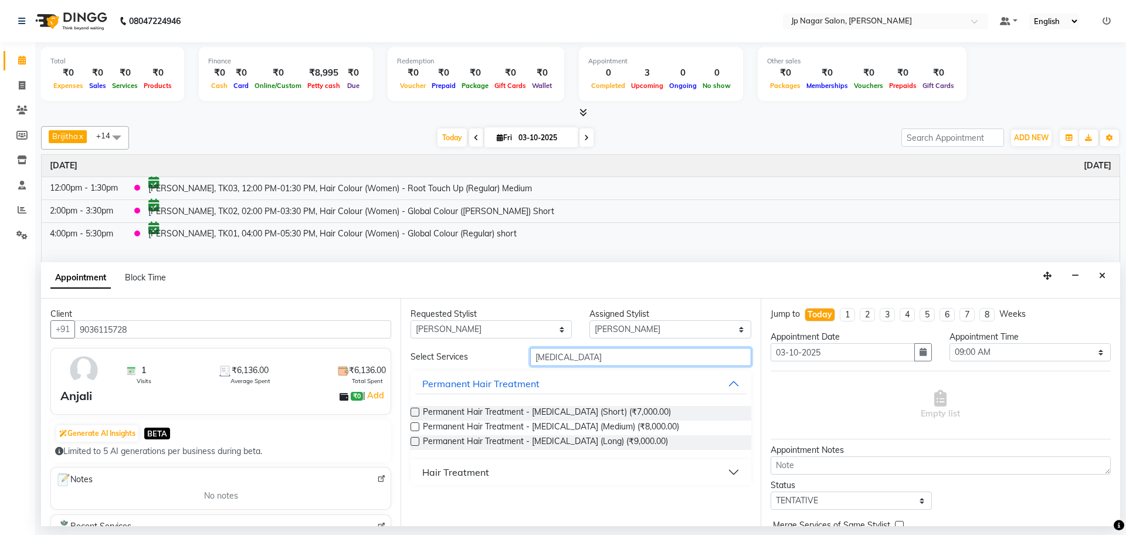
type input "[MEDICAL_DATA]"
click at [416, 427] on label at bounding box center [415, 426] width 9 height 9
click at [416, 427] on input "checkbox" at bounding box center [415, 428] width 8 height 8
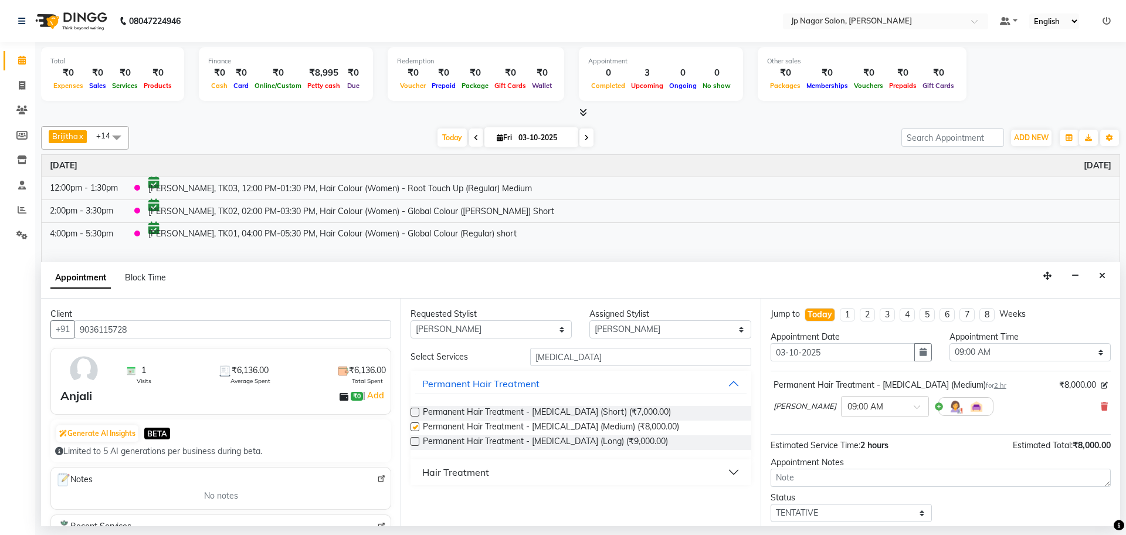
checkbox input "false"
click at [1010, 350] on select "Select 09:00 AM 09:15 AM 09:30 AM 09:45 AM 10:00 AM 10:15 AM 10:30 AM 10:45 AM …" at bounding box center [1030, 352] width 161 height 18
select select "1080"
click at [950, 343] on select "Select 09:00 AM 09:15 AM 09:30 AM 09:45 AM 10:00 AM 10:15 AM 10:30 AM 10:45 AM …" at bounding box center [1030, 352] width 161 height 18
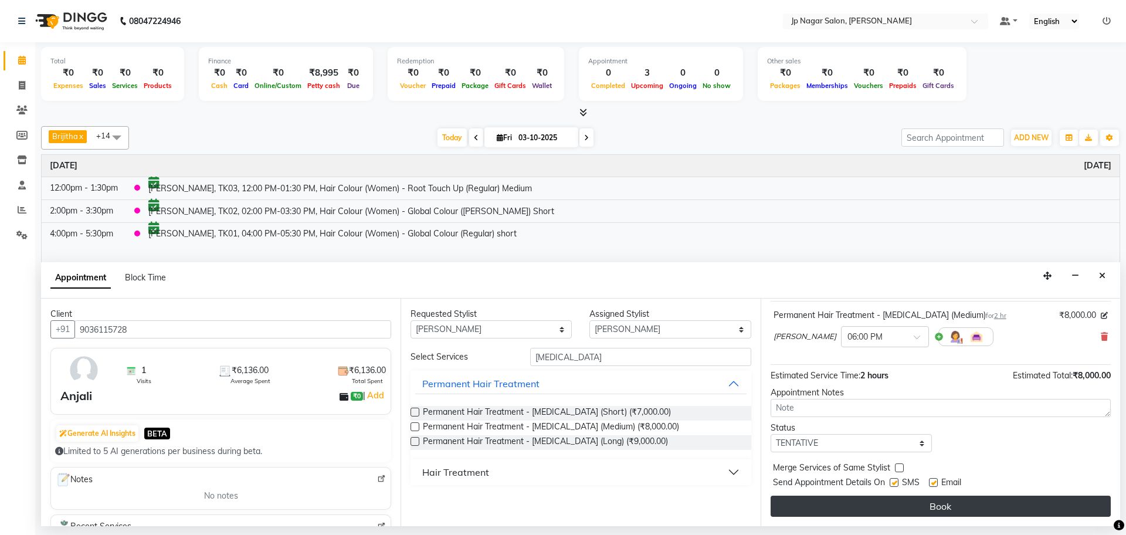
click at [925, 499] on button "Book" at bounding box center [941, 506] width 340 height 21
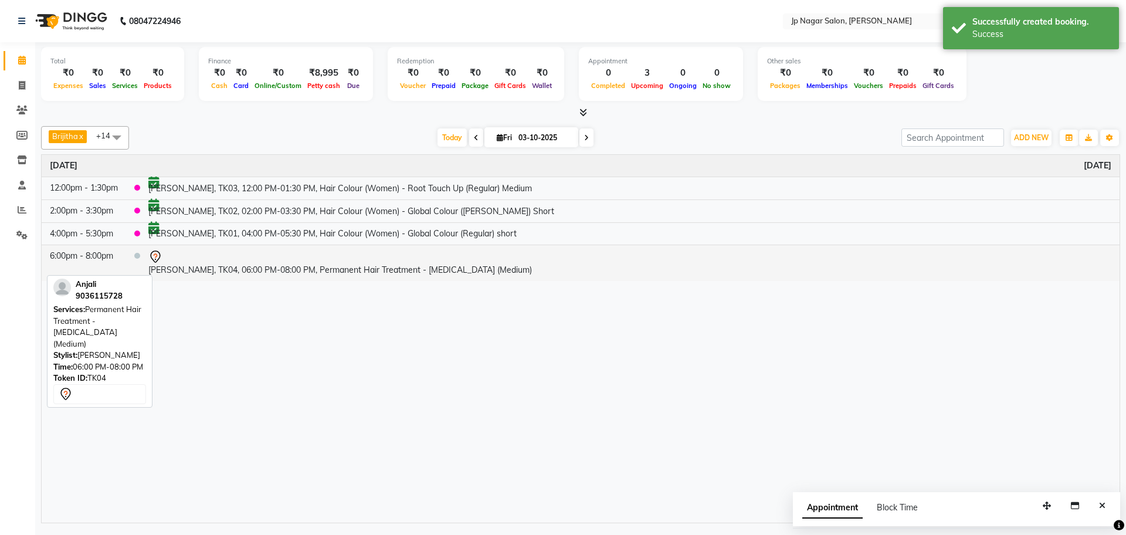
click at [305, 256] on div at bounding box center [629, 257] width 963 height 14
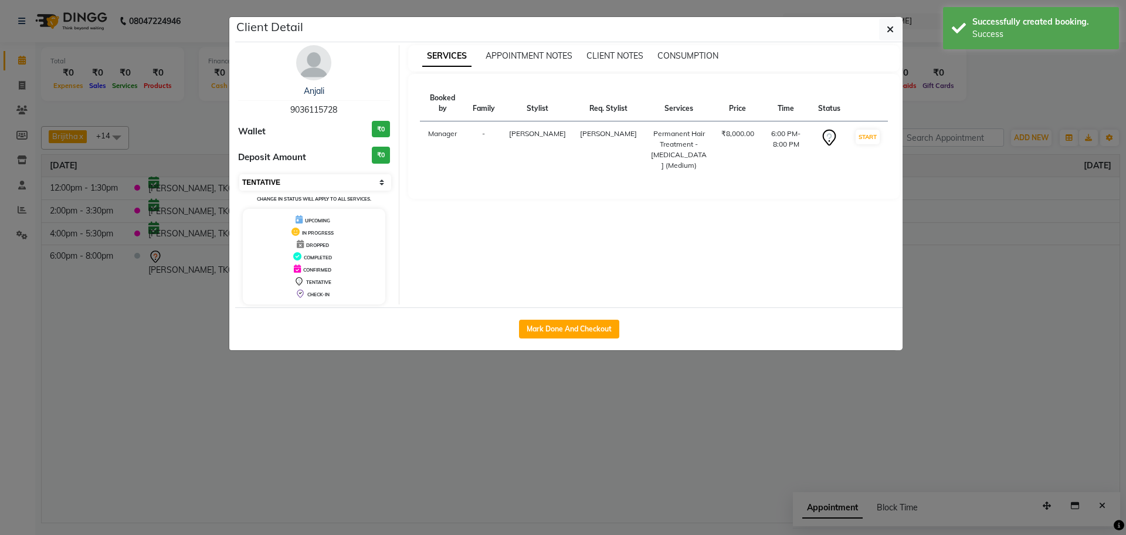
click at [304, 178] on select "Select IN SERVICE CONFIRMED TENTATIVE CHECK IN MARK DONE DROPPED UPCOMING" at bounding box center [315, 182] width 152 height 16
select select "6"
click at [239, 174] on select "Select IN SERVICE CONFIRMED TENTATIVE CHECK IN MARK DONE DROPPED UPCOMING" at bounding box center [315, 182] width 152 height 16
click at [880, 26] on button "button" at bounding box center [890, 29] width 22 height 22
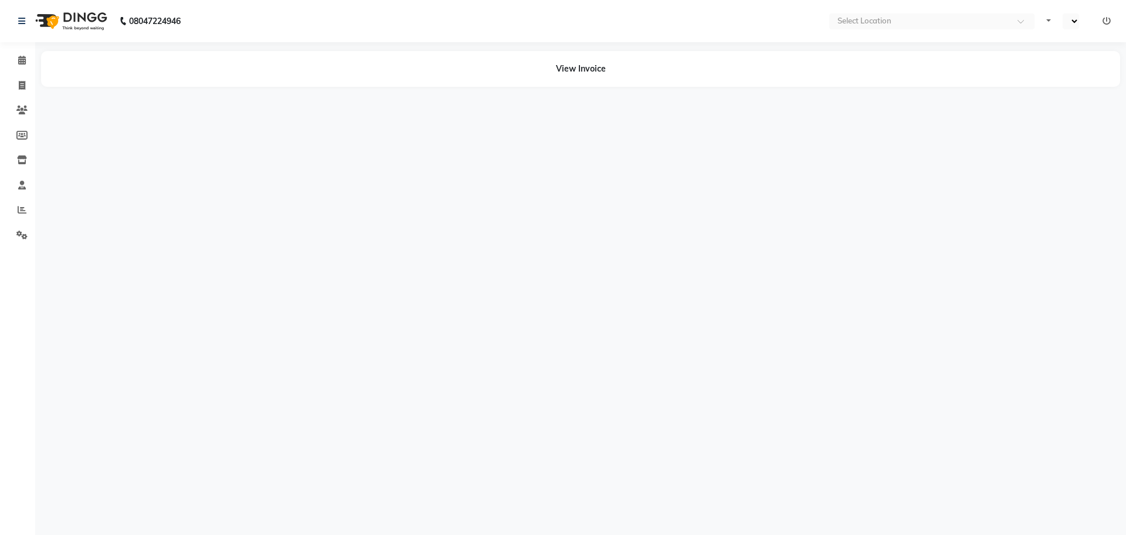
select select "en"
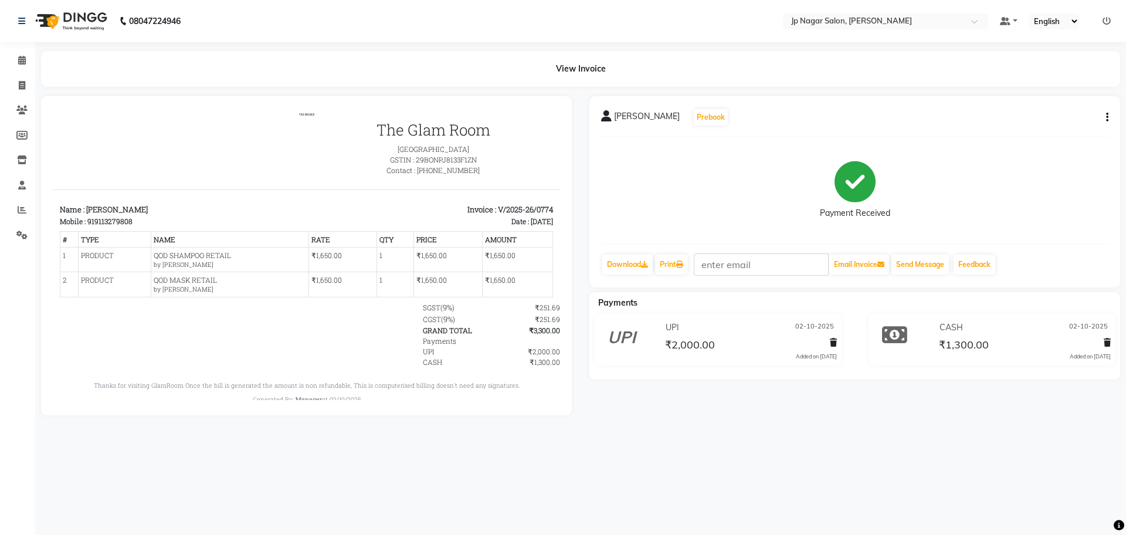
click at [1107, 117] on icon "button" at bounding box center [1107, 117] width 2 height 1
click at [1073, 106] on div "Edit Item Staff" at bounding box center [1061, 103] width 56 height 15
select select
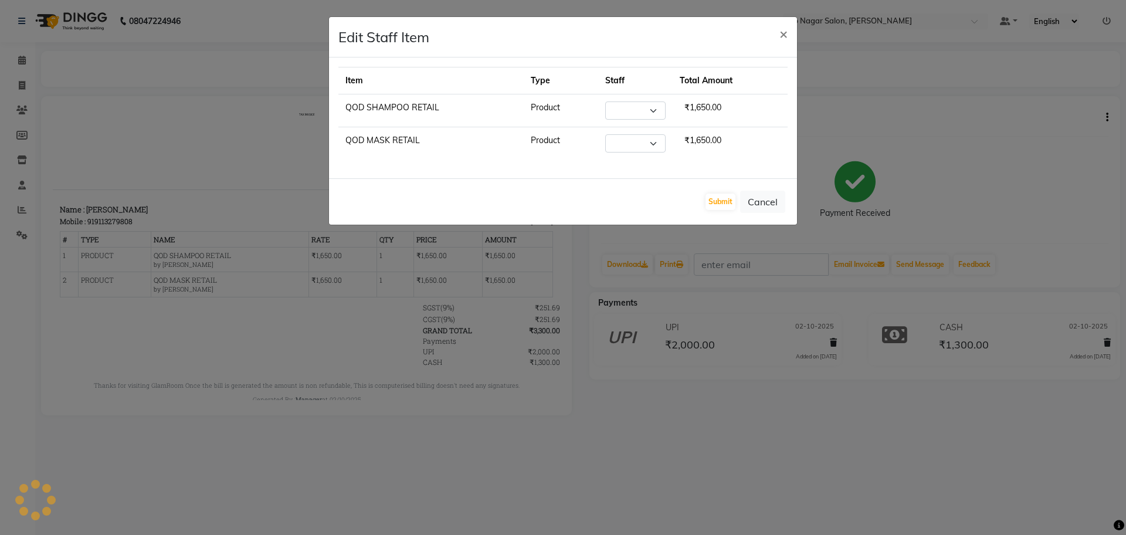
select select "50073"
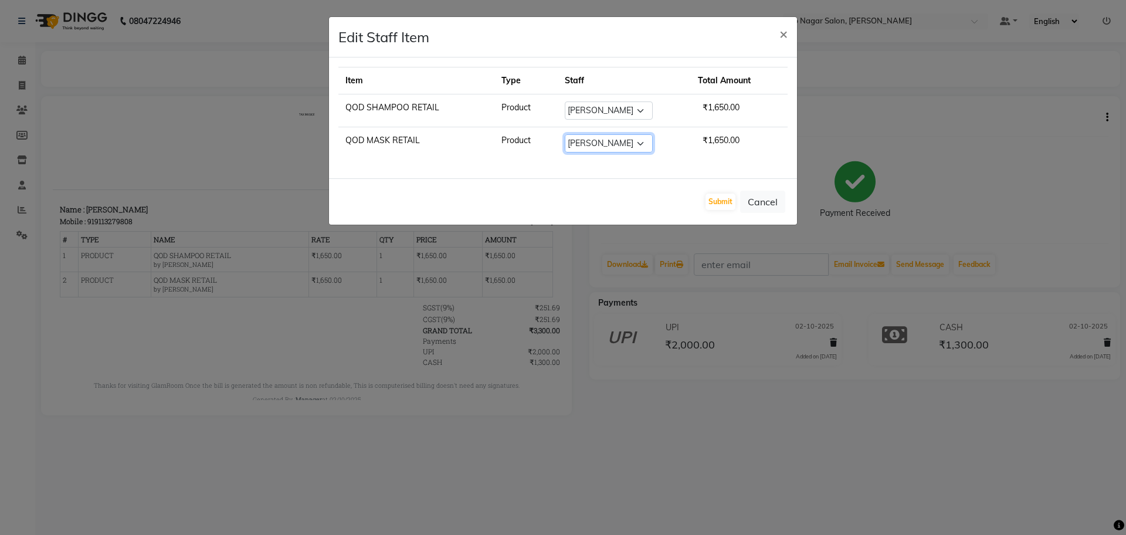
click at [633, 137] on select "Select Brijitha Jabin ahmed Jassi Jayshree Manager Mehjabin NAVYA PRATEEK Sanja…" at bounding box center [609, 143] width 88 height 18
select select "74823"
click at [582, 134] on select "Select Brijitha Jabin ahmed Jassi Jayshree Manager Mehjabin NAVYA PRATEEK Sanja…" at bounding box center [609, 143] width 88 height 18
click at [716, 204] on button "Submit" at bounding box center [721, 202] width 30 height 16
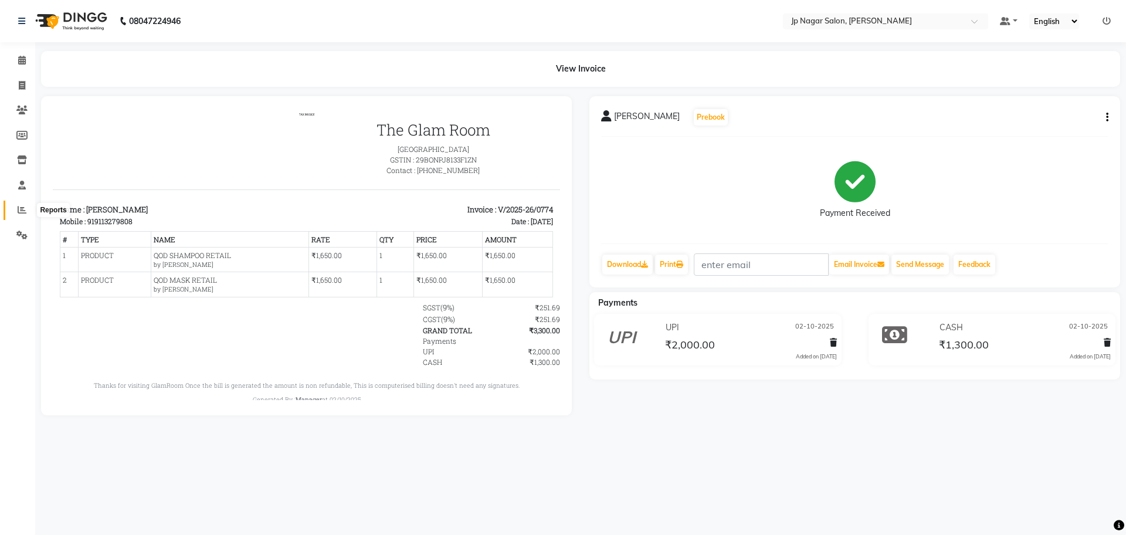
click at [13, 205] on span at bounding box center [22, 210] width 21 height 13
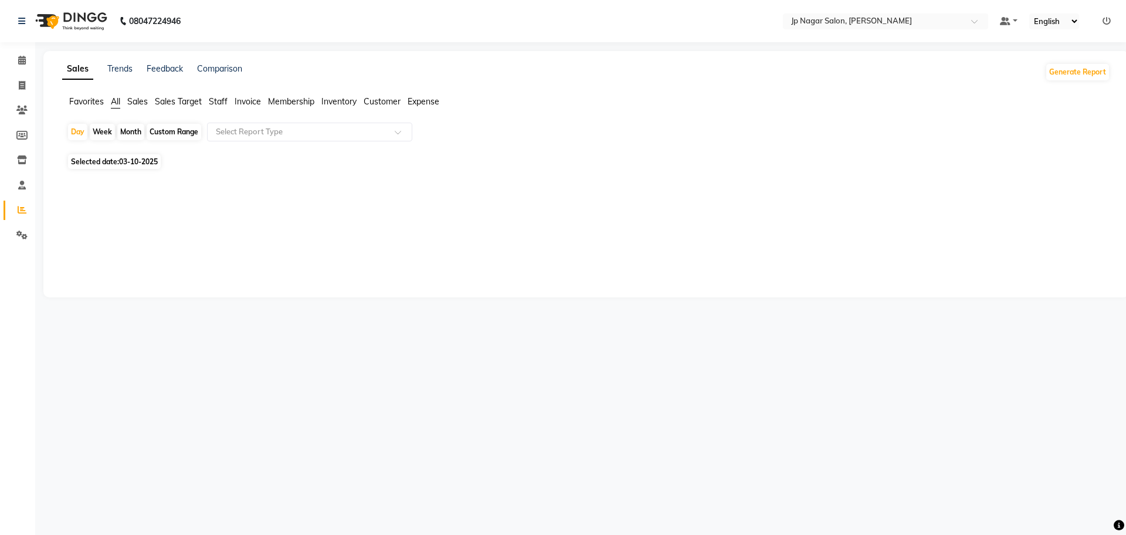
click at [134, 161] on span "03-10-2025" at bounding box center [138, 161] width 39 height 9
select select "10"
select select "2025"
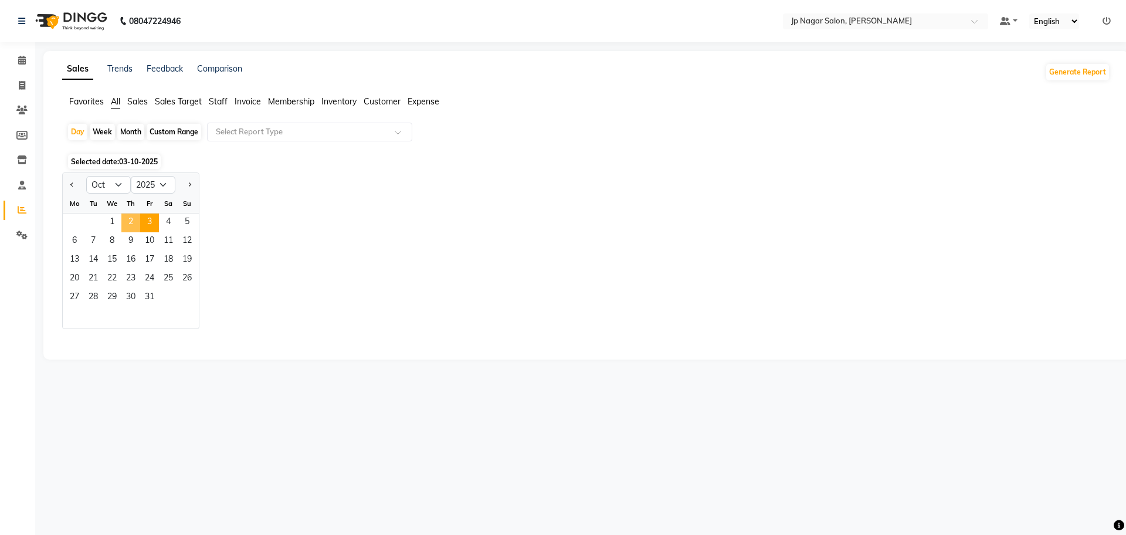
click at [128, 218] on span "2" at bounding box center [130, 222] width 19 height 19
